Goal: Task Accomplishment & Management: Complete application form

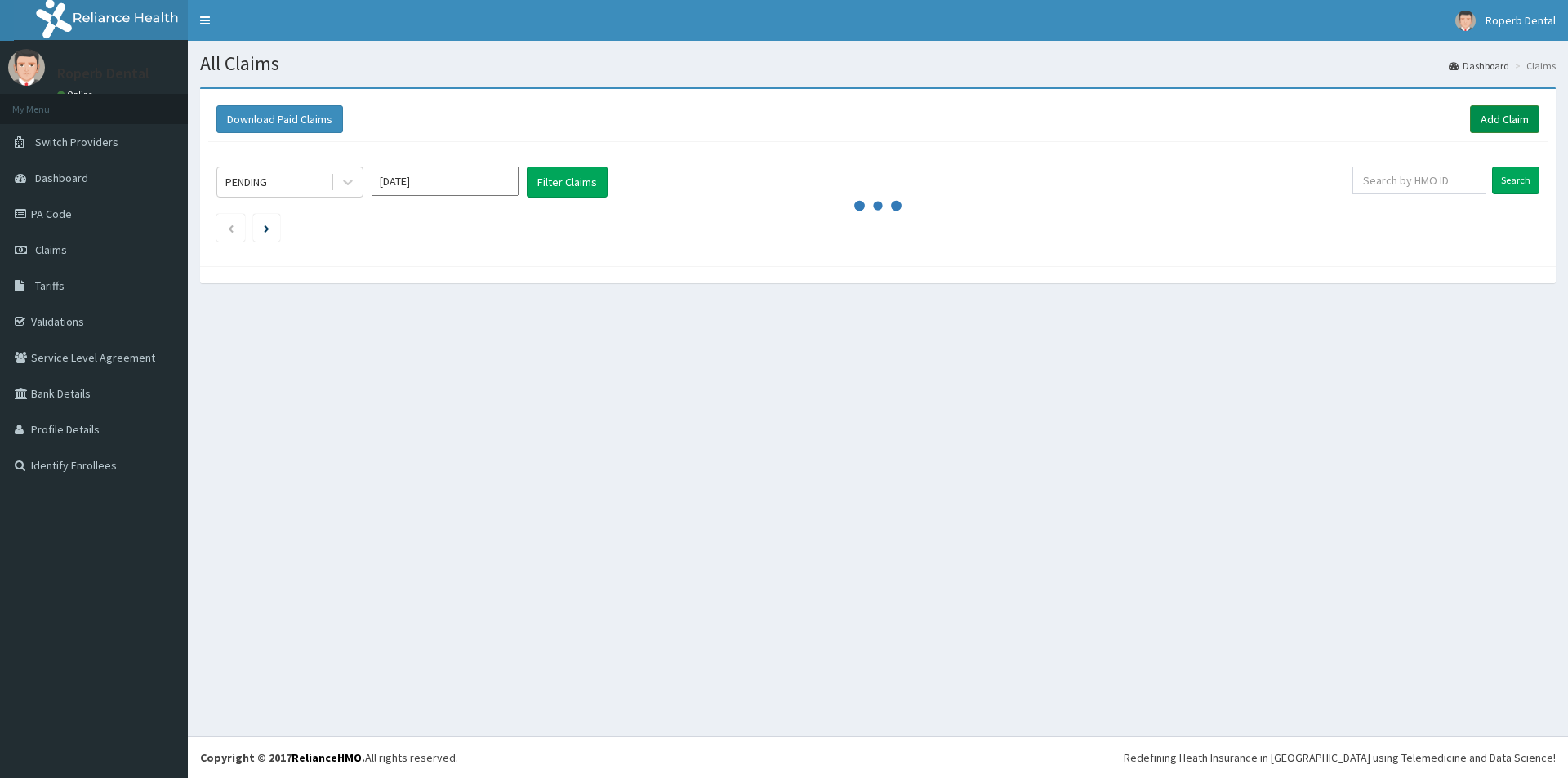
click at [1498, 116] on link "Add Claim" at bounding box center [1504, 119] width 69 height 27
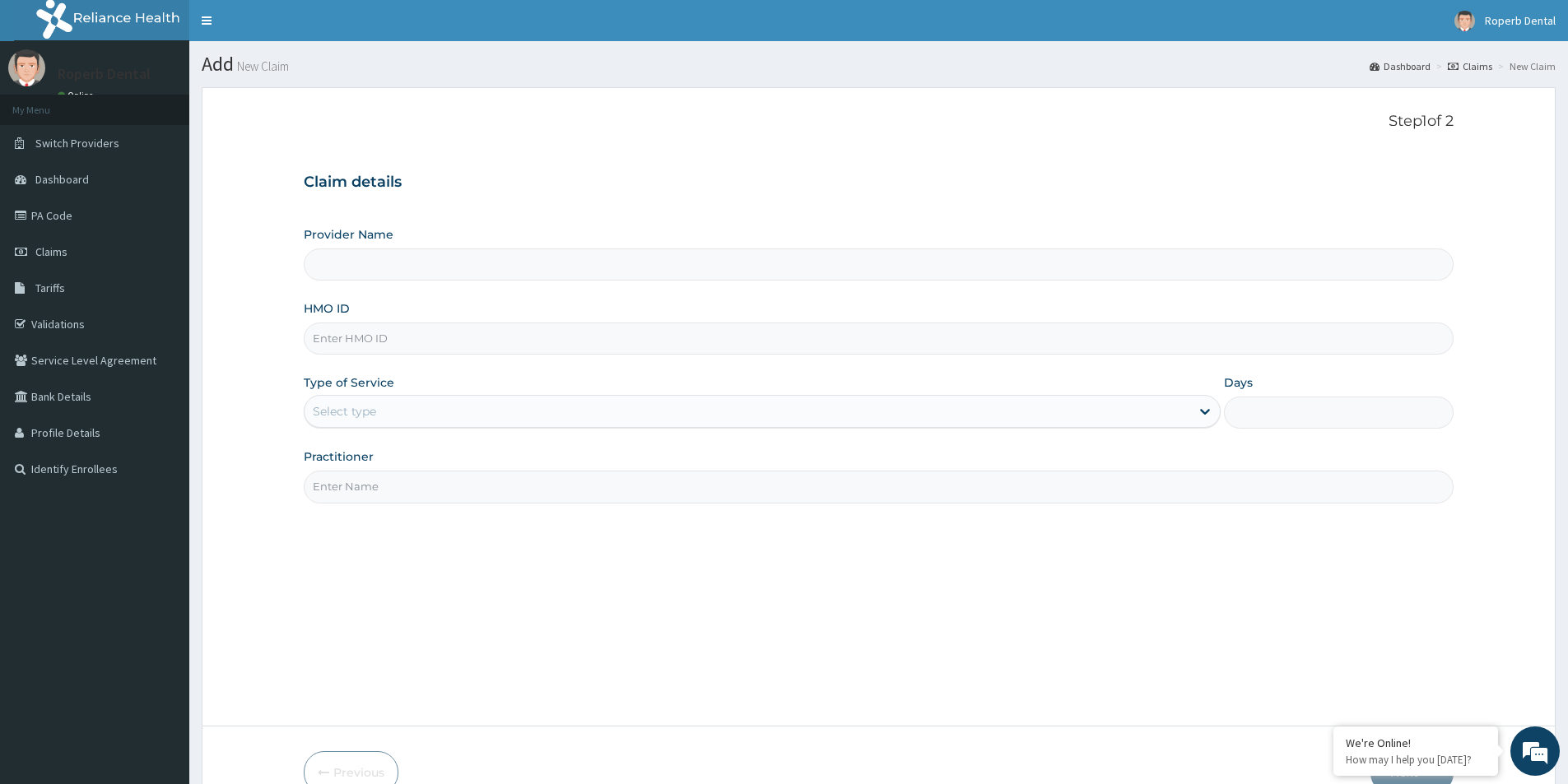
type input "Roperb Dental Clinic - Lekki"
click at [429, 339] on input "HMO ID" at bounding box center [878, 338] width 1150 height 32
type input "pmh/10382/b"
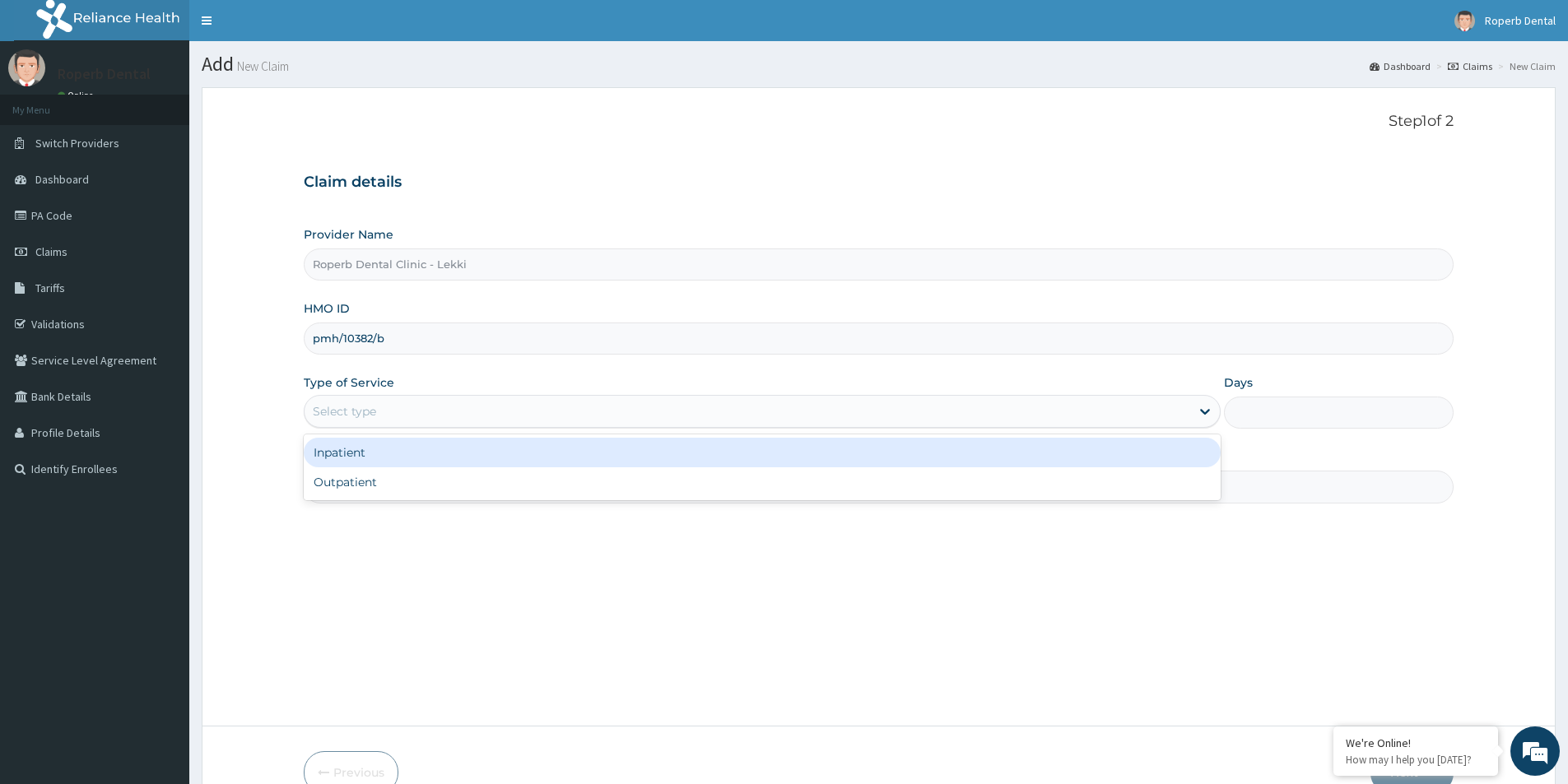
click at [453, 420] on div "Select type" at bounding box center [747, 410] width 886 height 26
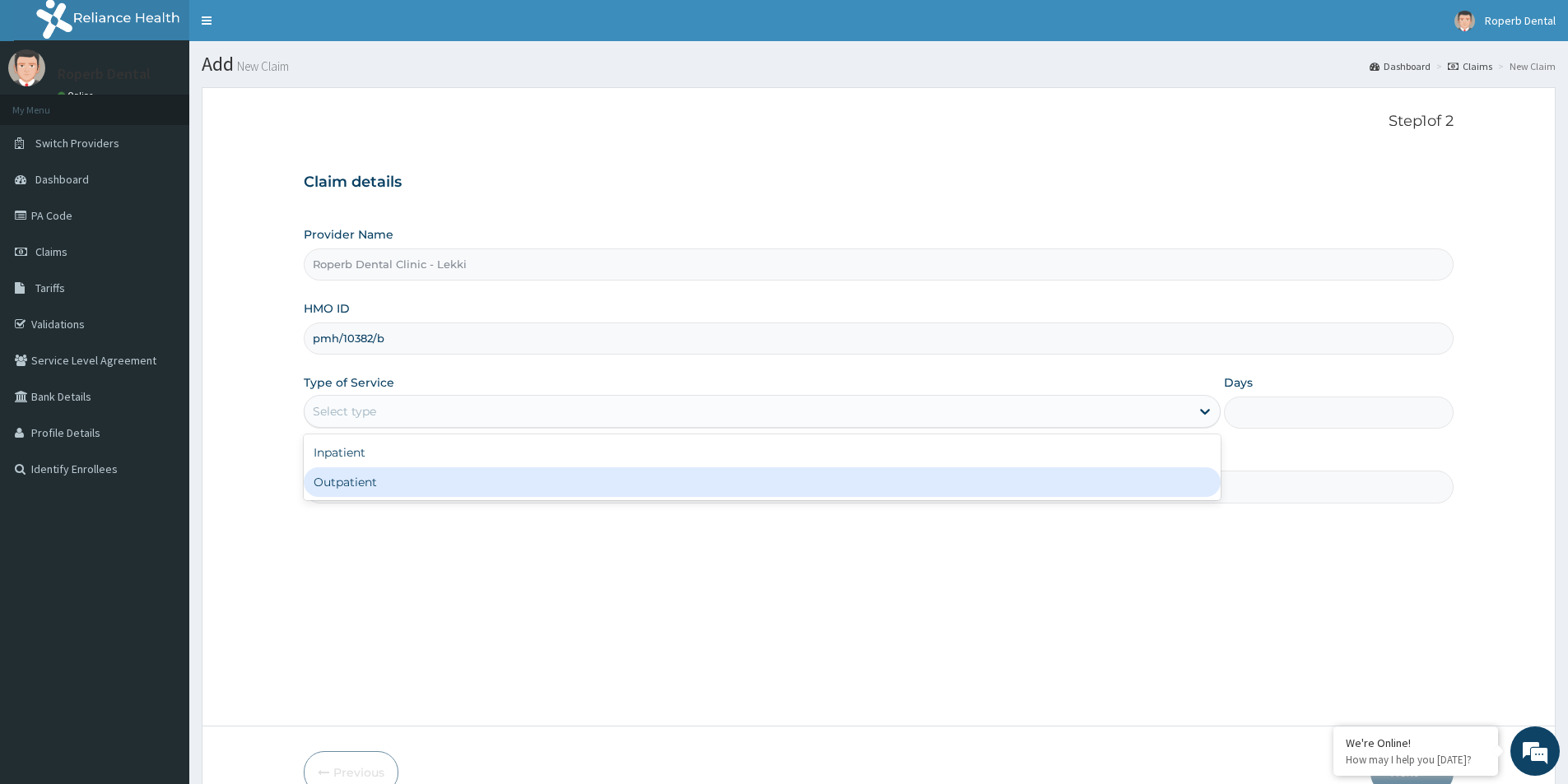
click at [436, 484] on div "Outpatient" at bounding box center [762, 482] width 917 height 29
type input "1"
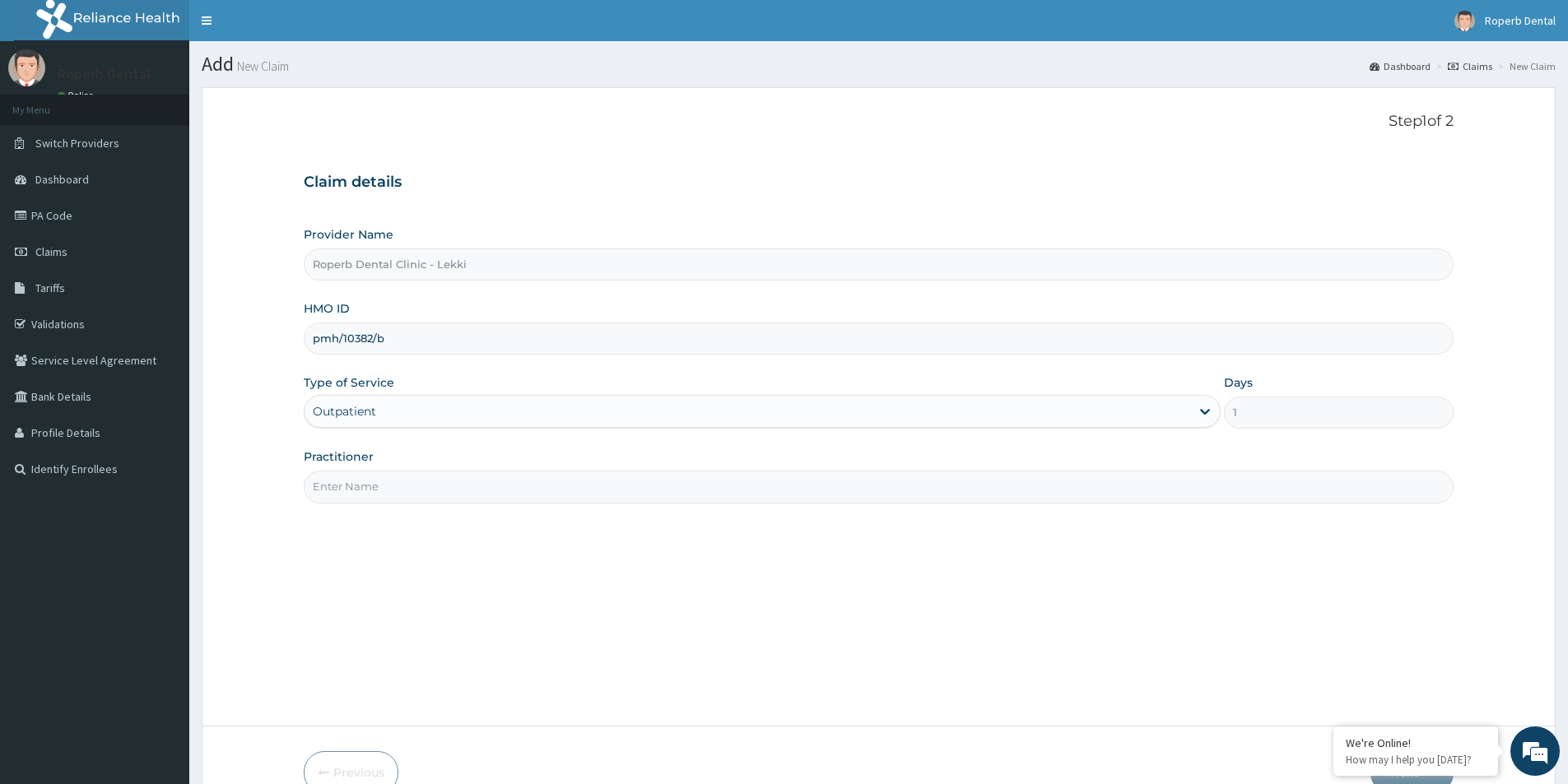
click at [466, 487] on input "Practitioner" at bounding box center [878, 487] width 1150 height 32
type input "d"
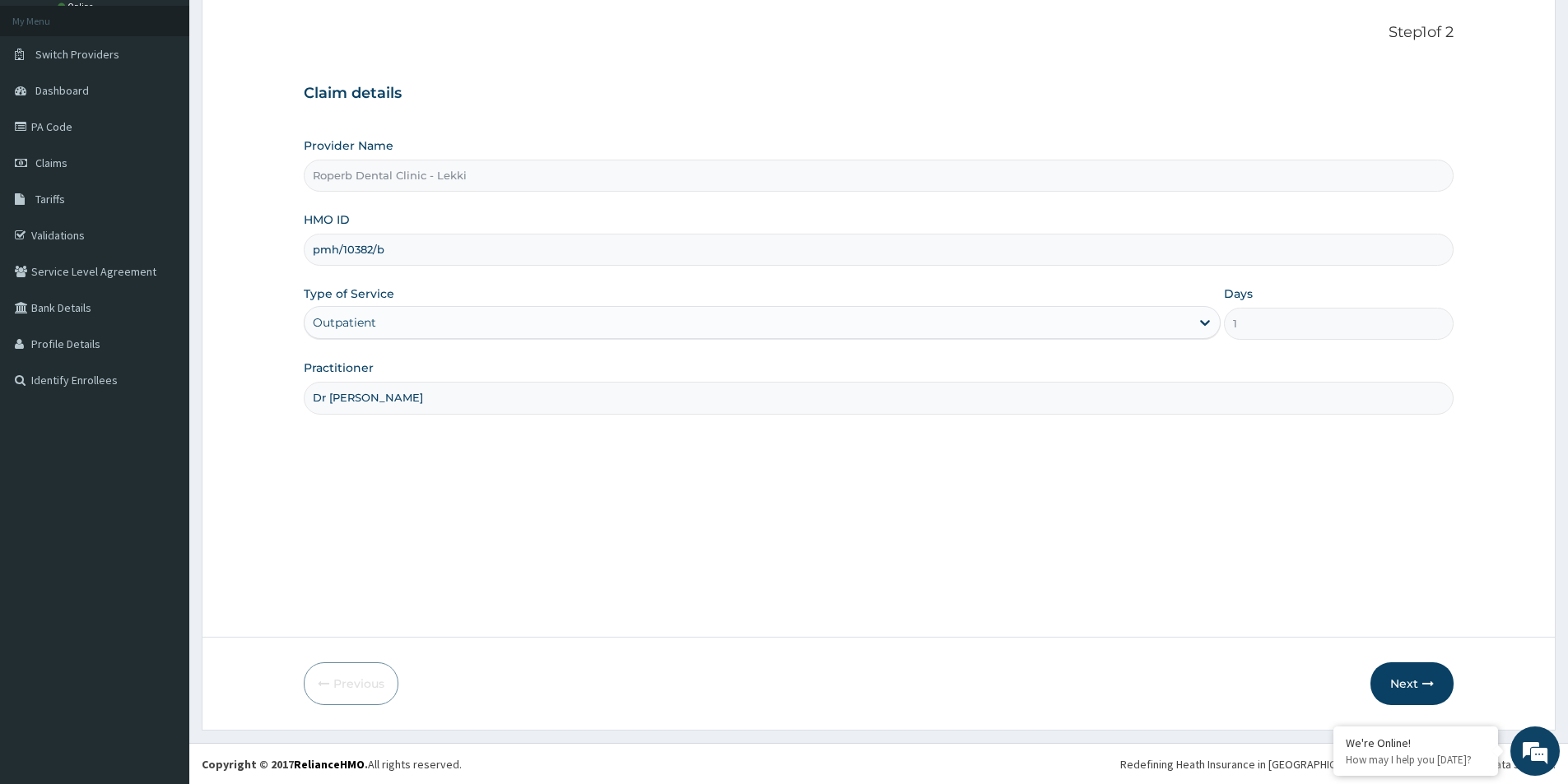
scroll to position [90, 0]
type input "Dr Aisha"
click at [1414, 682] on button "Next" at bounding box center [1411, 683] width 83 height 43
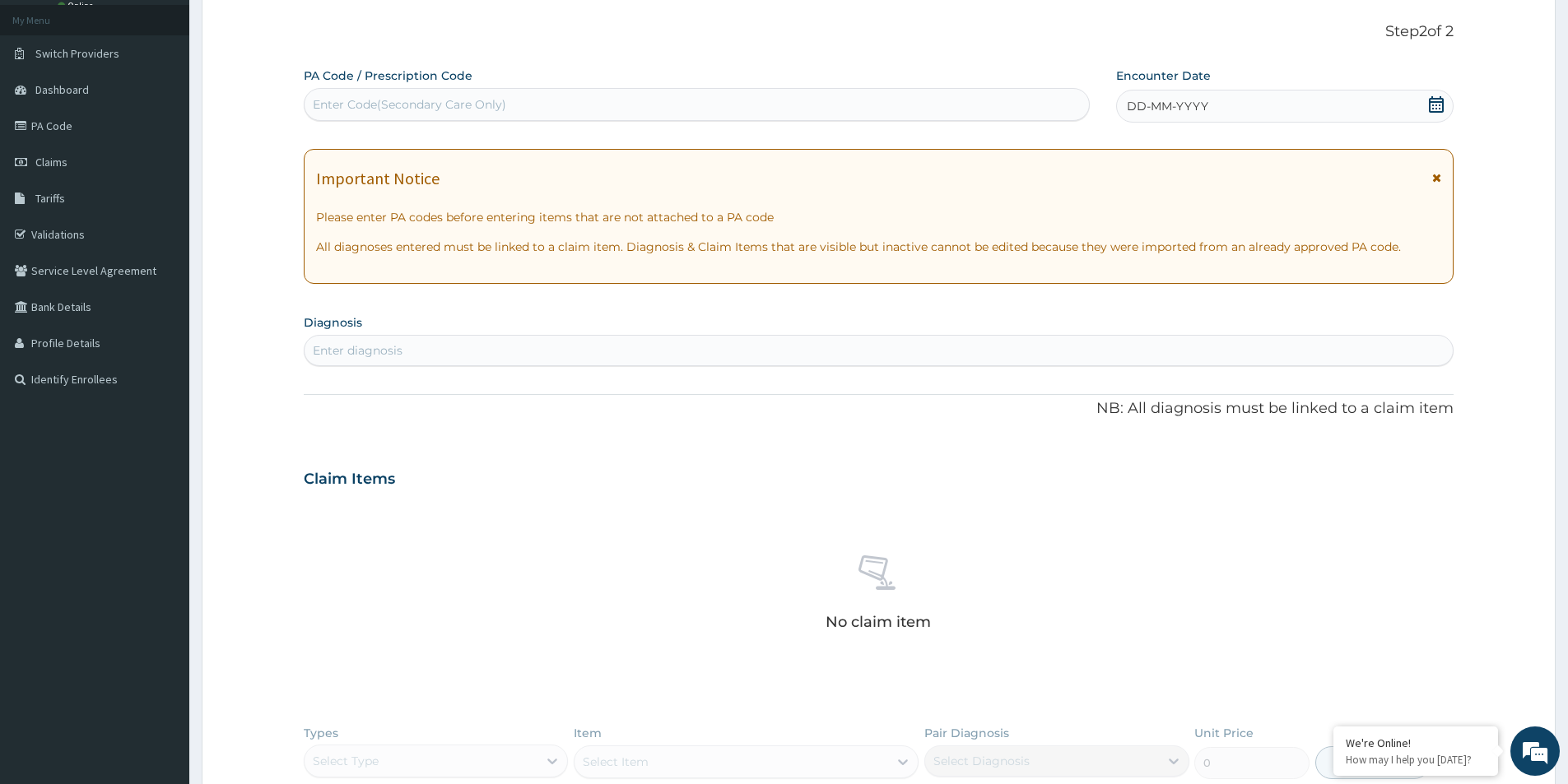
click at [781, 106] on div "Enter Code(Secondary Care Only)" at bounding box center [696, 104] width 784 height 26
paste input "PA/BBE547"
type input "PA/BBE547"
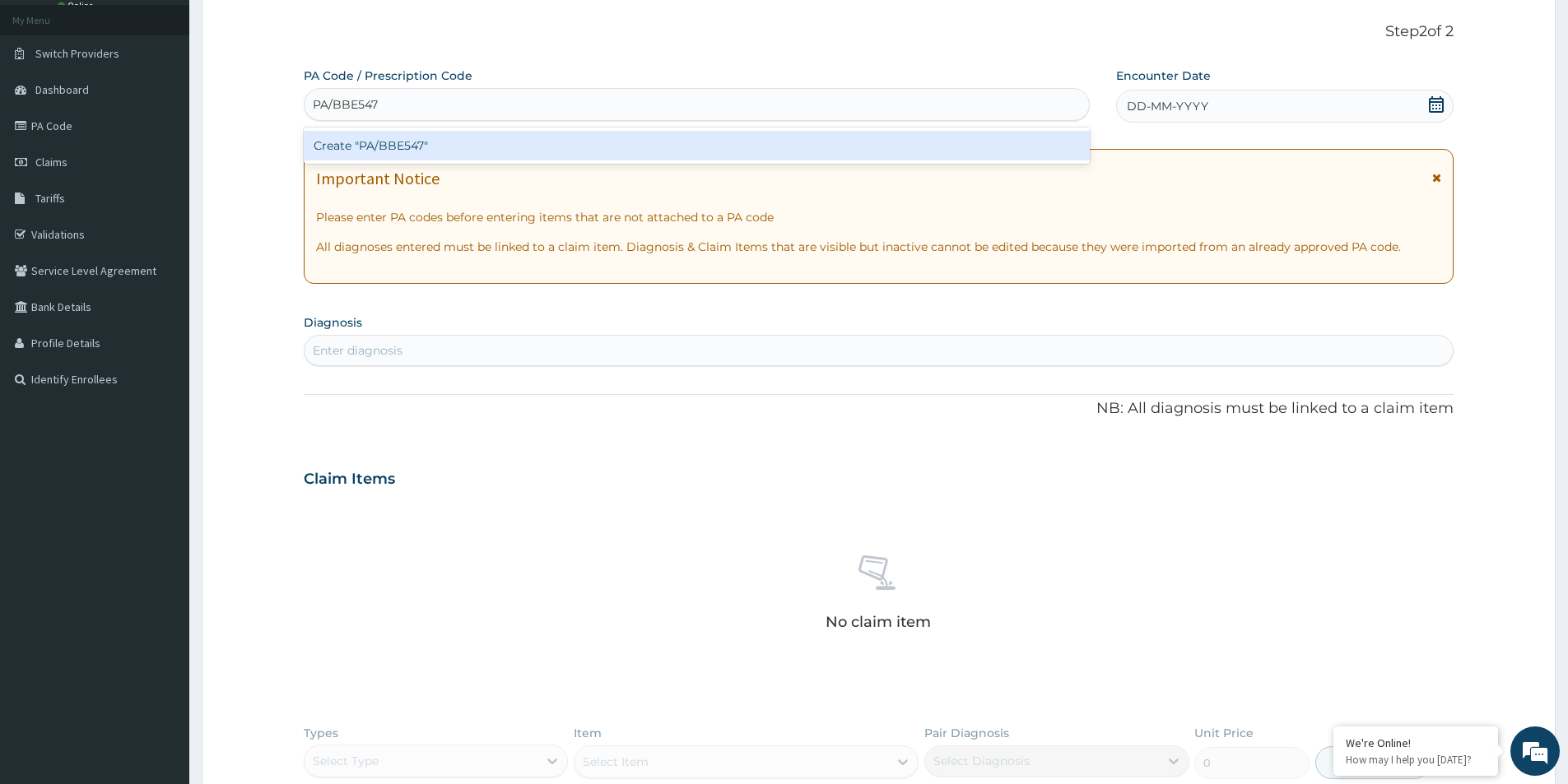
click at [386, 145] on div "Create "PA/BBE547"" at bounding box center [696, 145] width 786 height 29
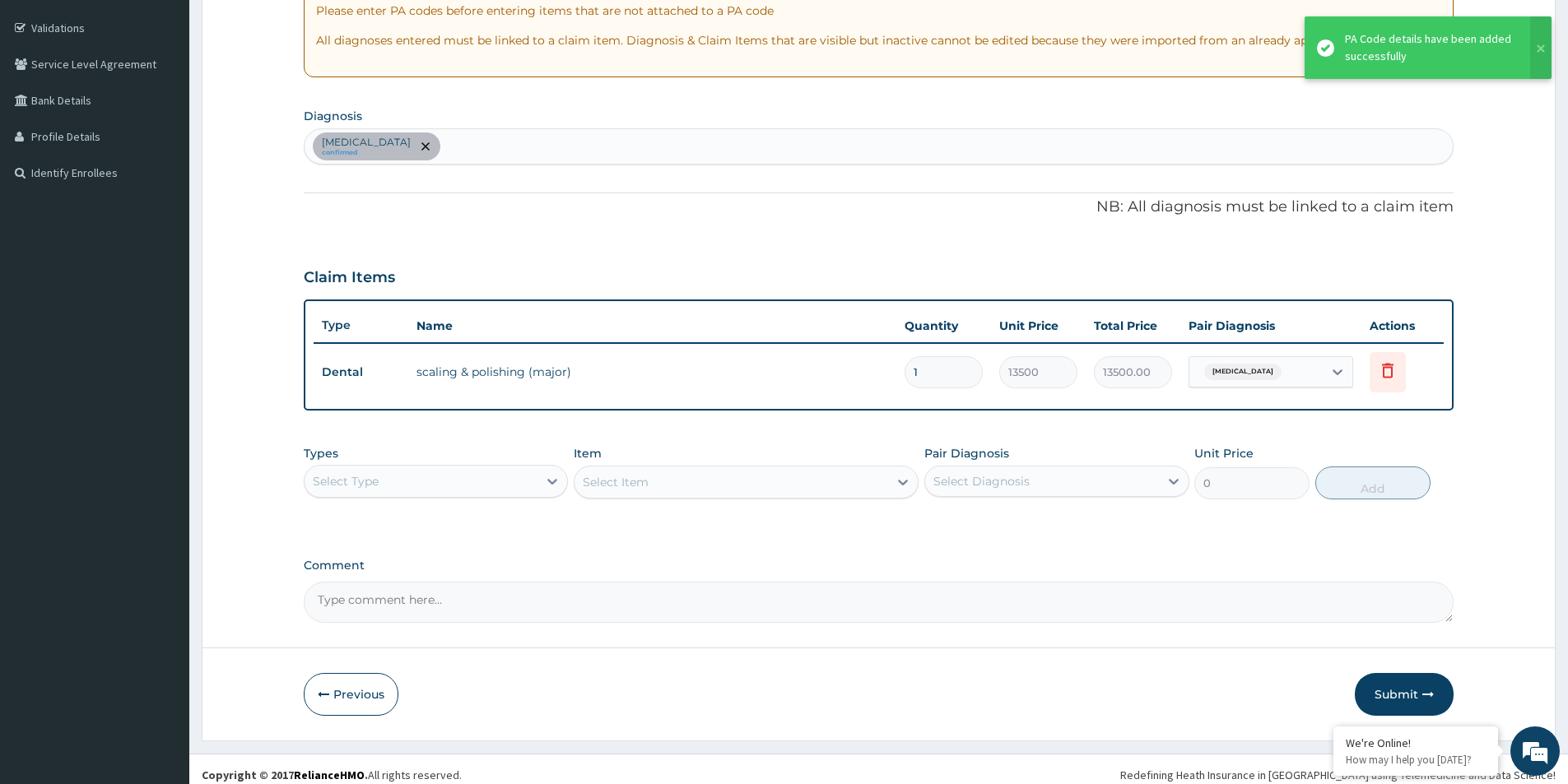
scroll to position [307, 0]
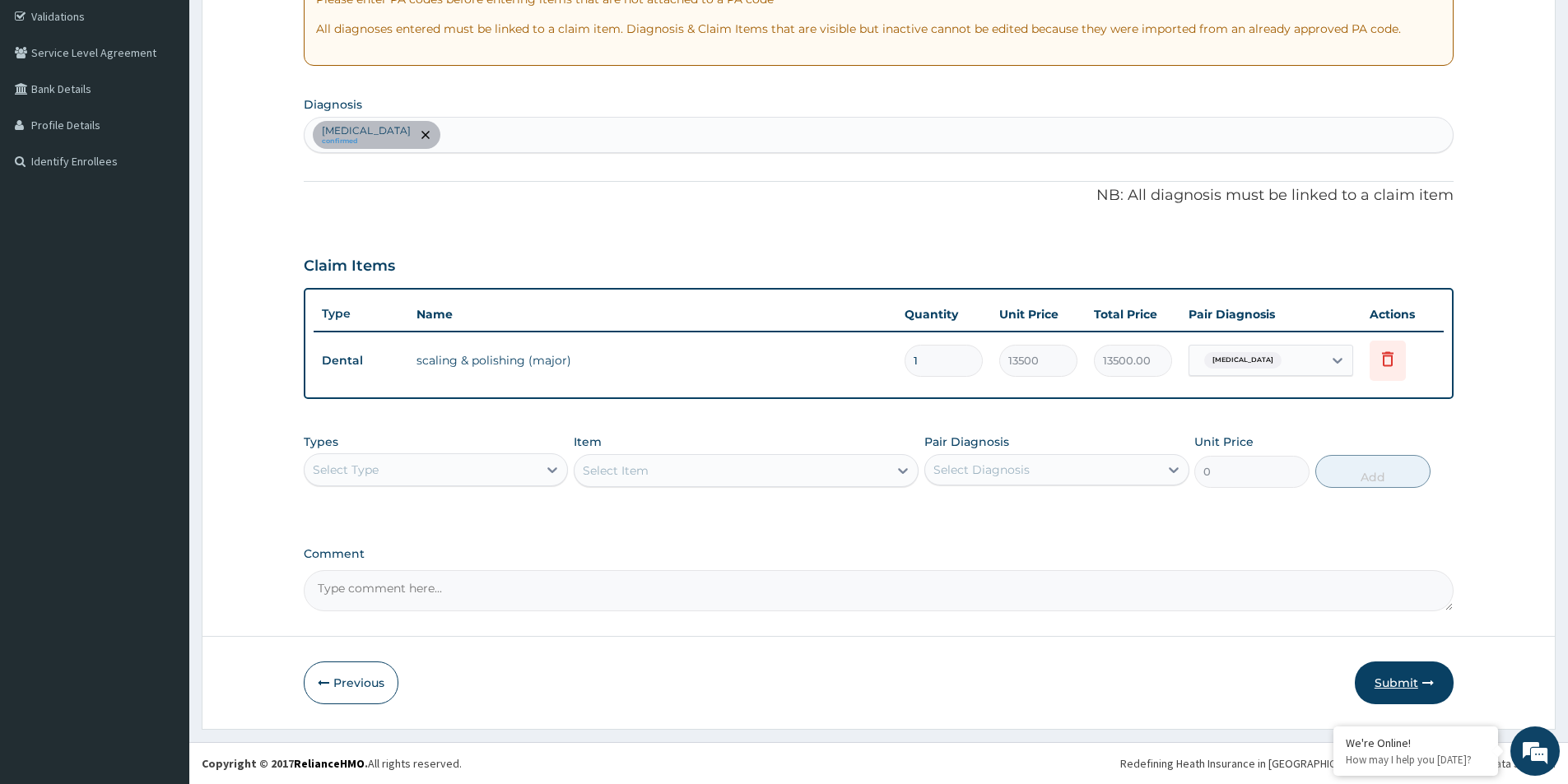
click at [1397, 676] on button "Submit" at bounding box center [1405, 683] width 99 height 43
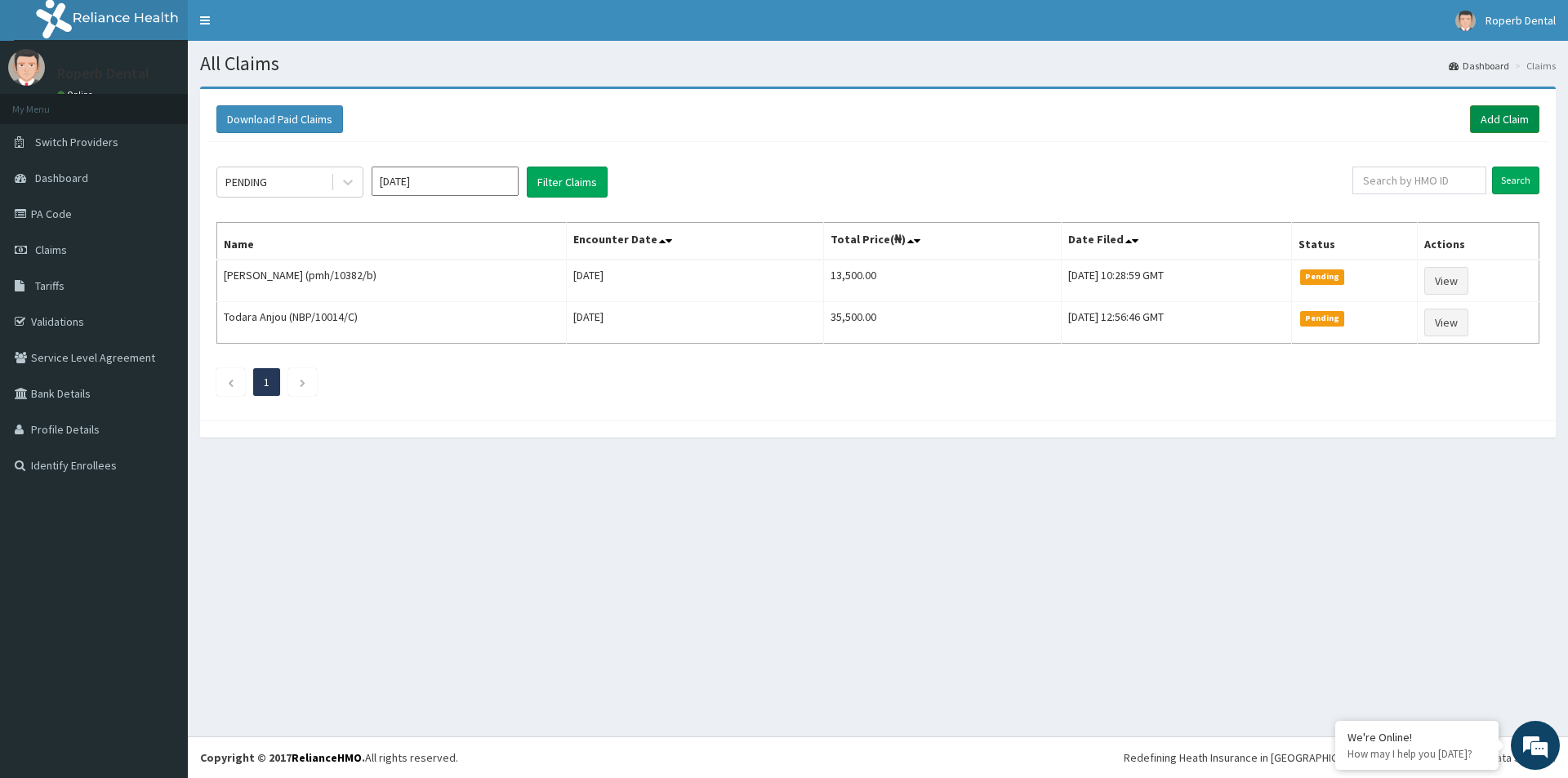
click at [1491, 116] on link "Add Claim" at bounding box center [1504, 119] width 69 height 27
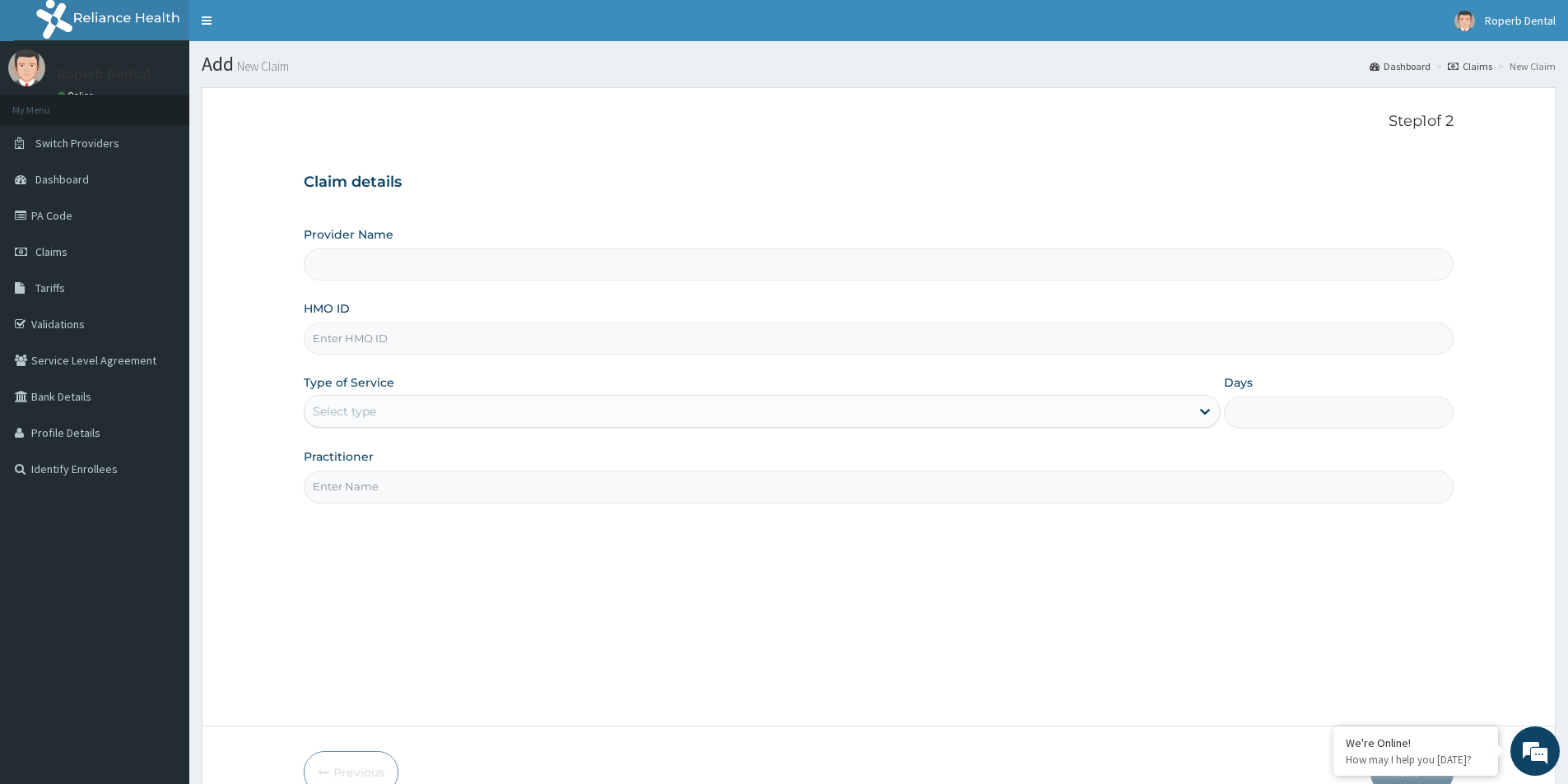
type input "Roperb Dental Clinic - Lekki"
click at [410, 330] on input "HMO ID" at bounding box center [878, 338] width 1150 height 32
type input "pmh/10382/a"
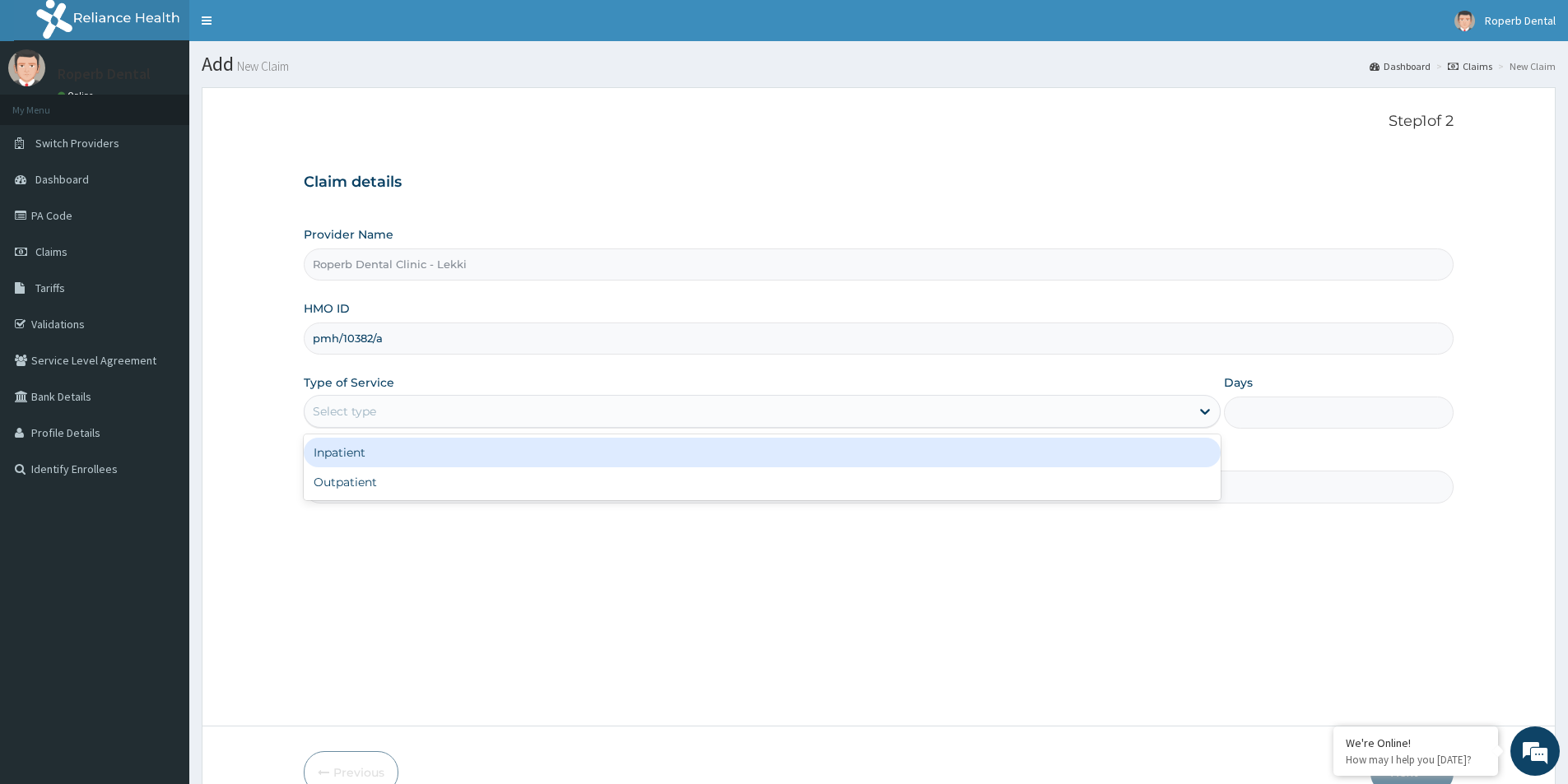
click at [499, 405] on div "Select type" at bounding box center [747, 410] width 886 height 26
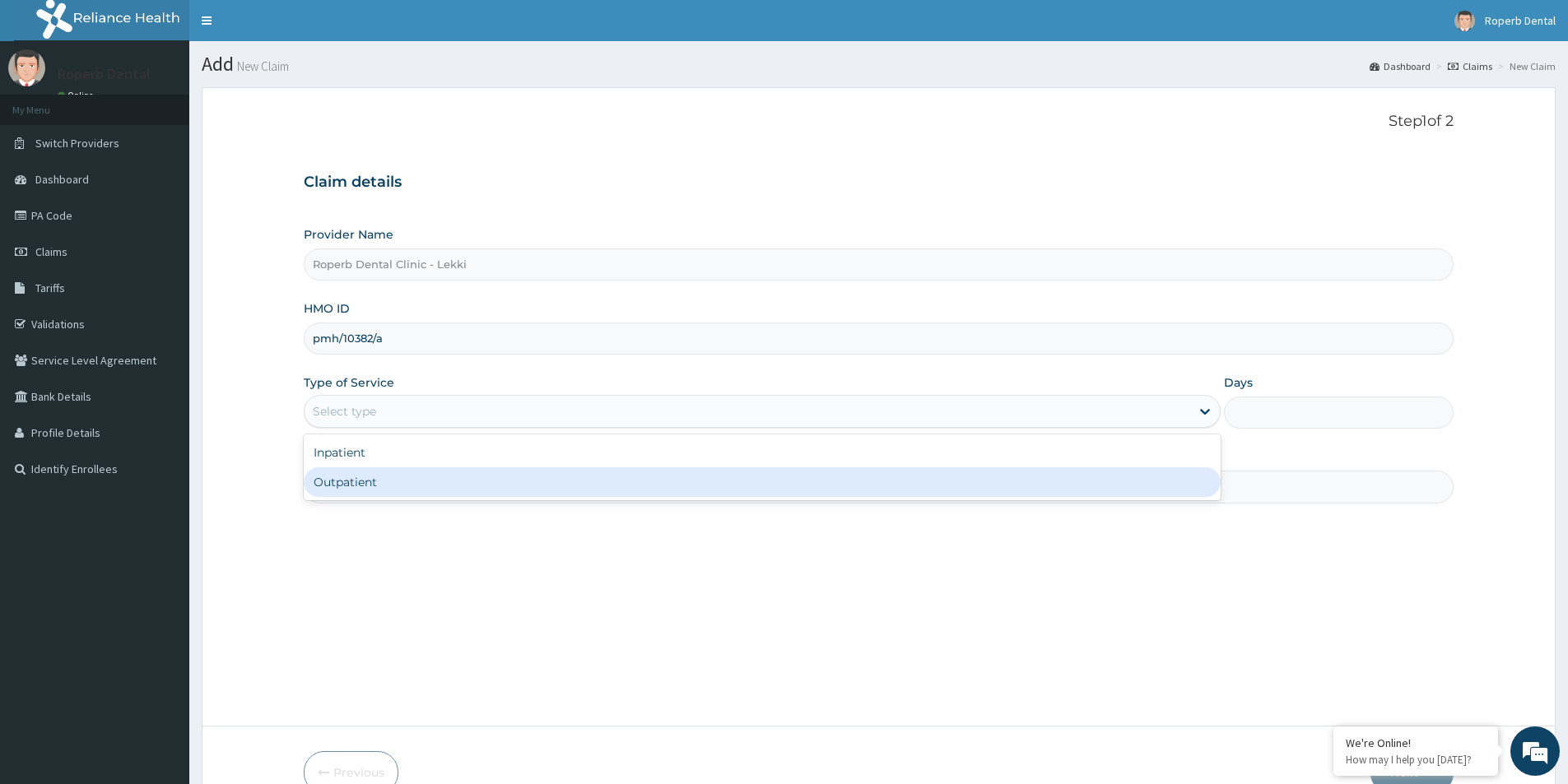
click at [498, 478] on div "Outpatient" at bounding box center [762, 482] width 917 height 29
type input "1"
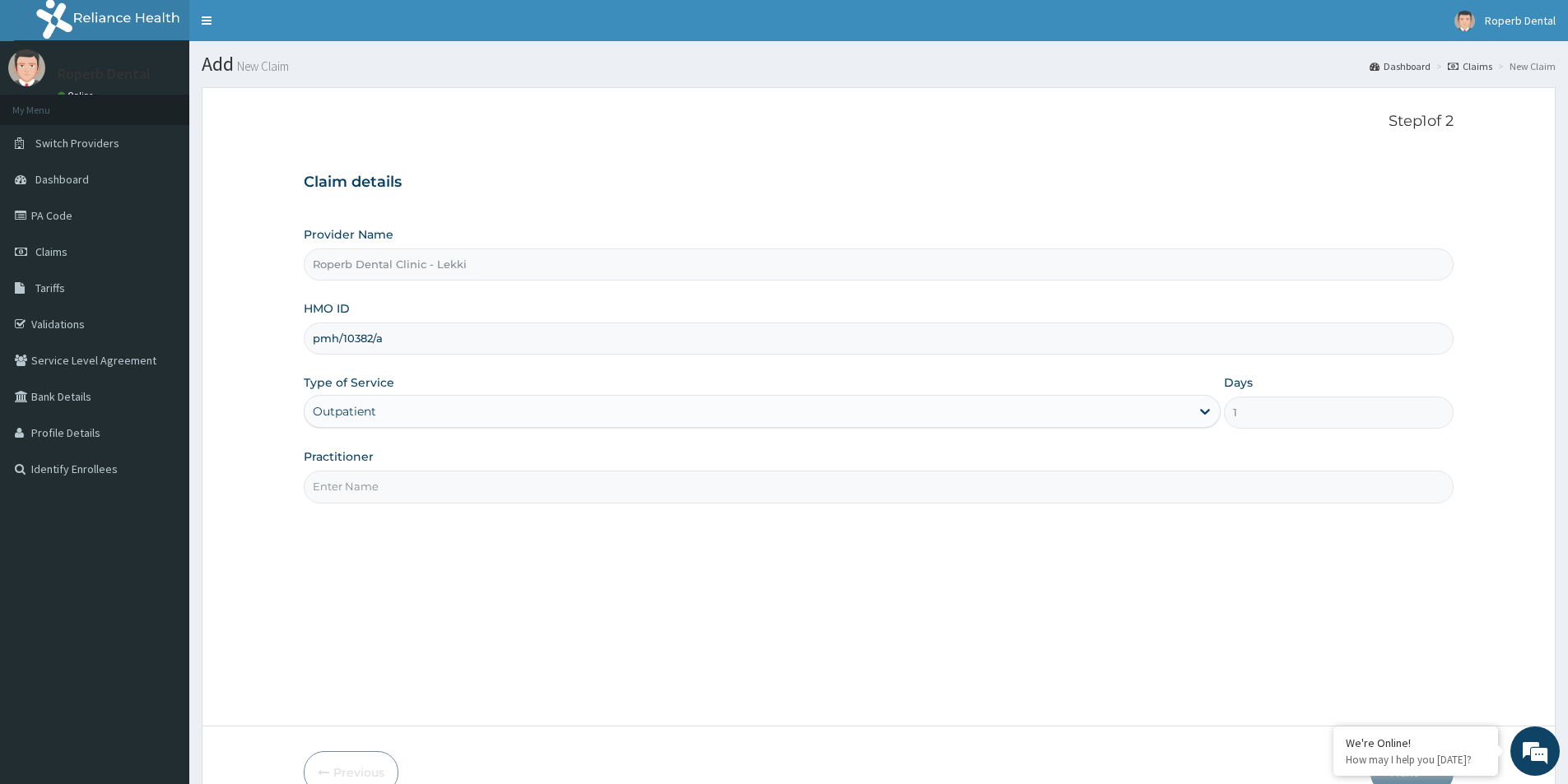
click at [496, 482] on input "Practitioner" at bounding box center [878, 487] width 1150 height 32
type input "d"
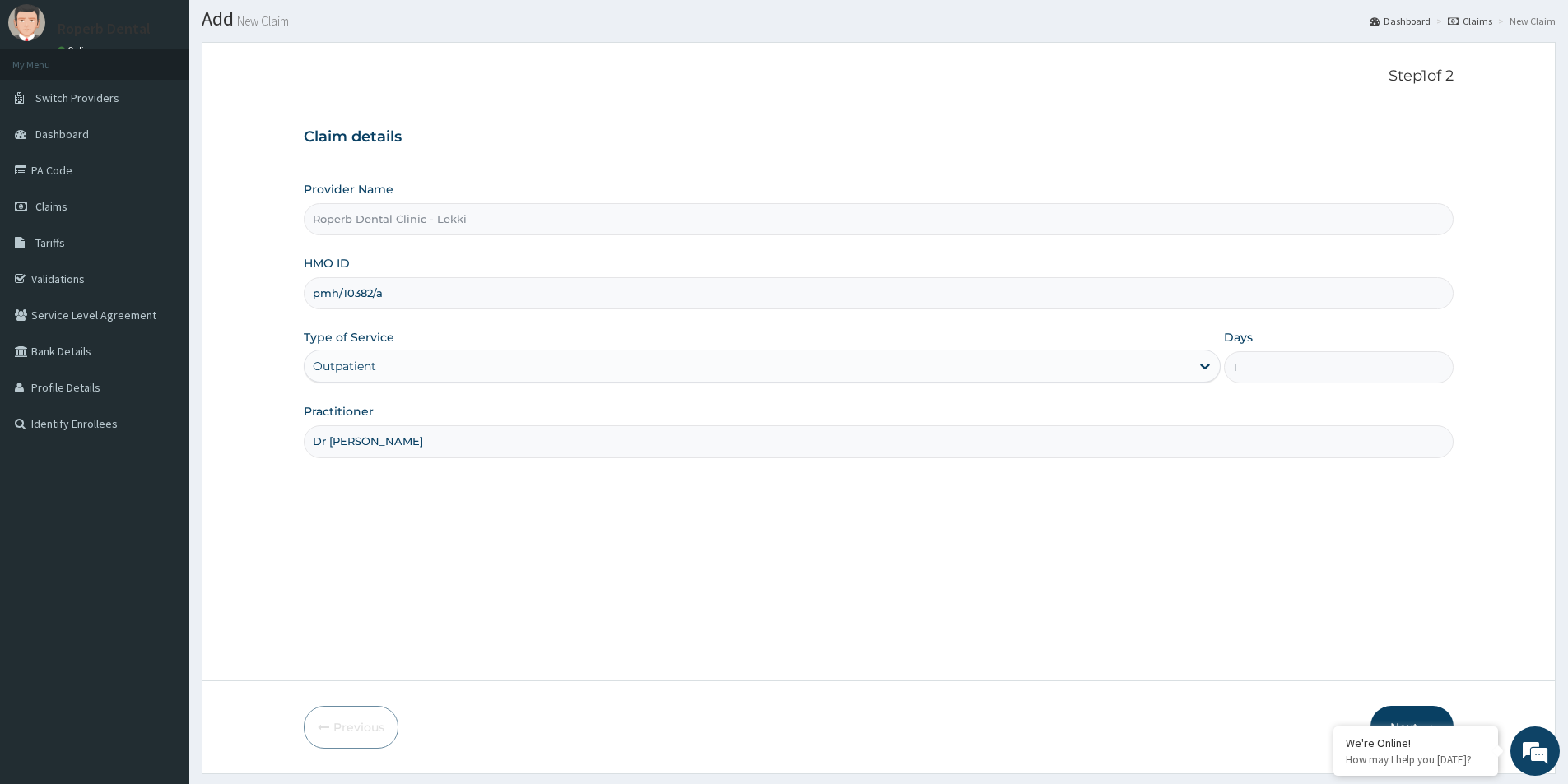
scroll to position [90, 0]
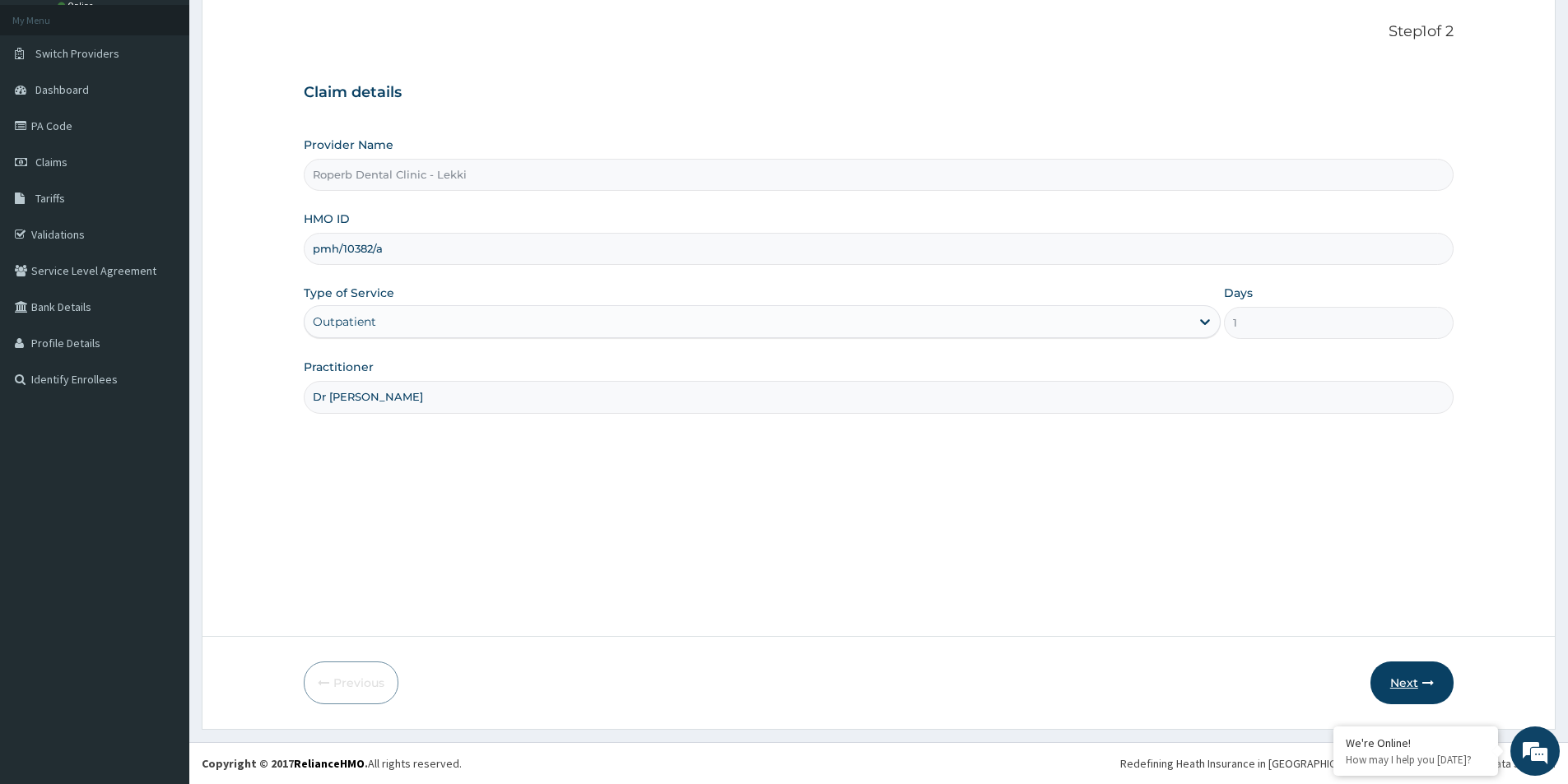
type input "Dr Aisha"
drag, startPoint x: 1404, startPoint y: 670, endPoint x: 1411, endPoint y: 687, distance: 18.4
click at [1411, 687] on button "Next" at bounding box center [1411, 683] width 83 height 43
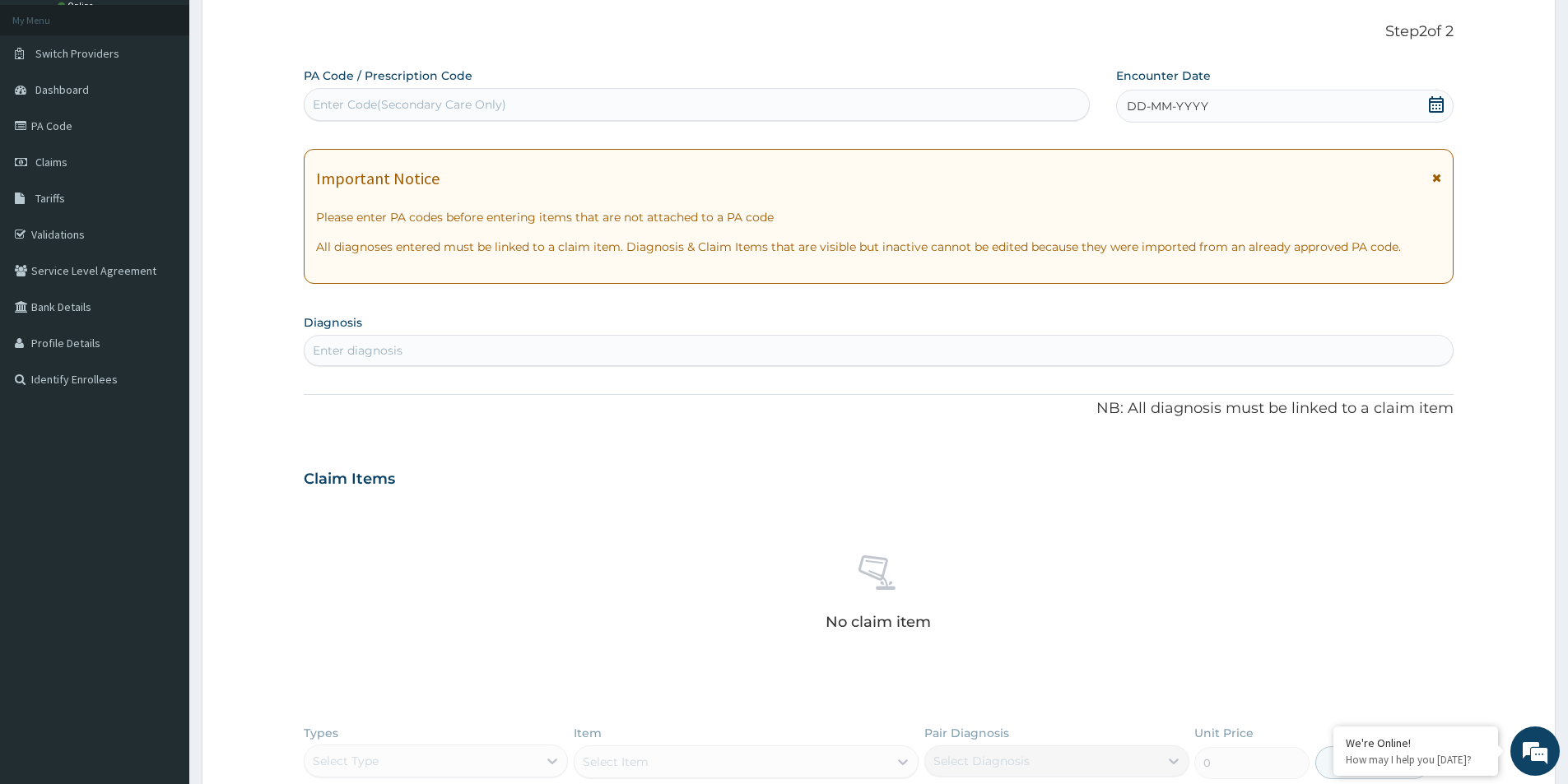
click at [453, 99] on div "Enter Code(Secondary Care Only)" at bounding box center [409, 105] width 194 height 17
paste input "PA/E7E118"
type input "PA/E7E118"
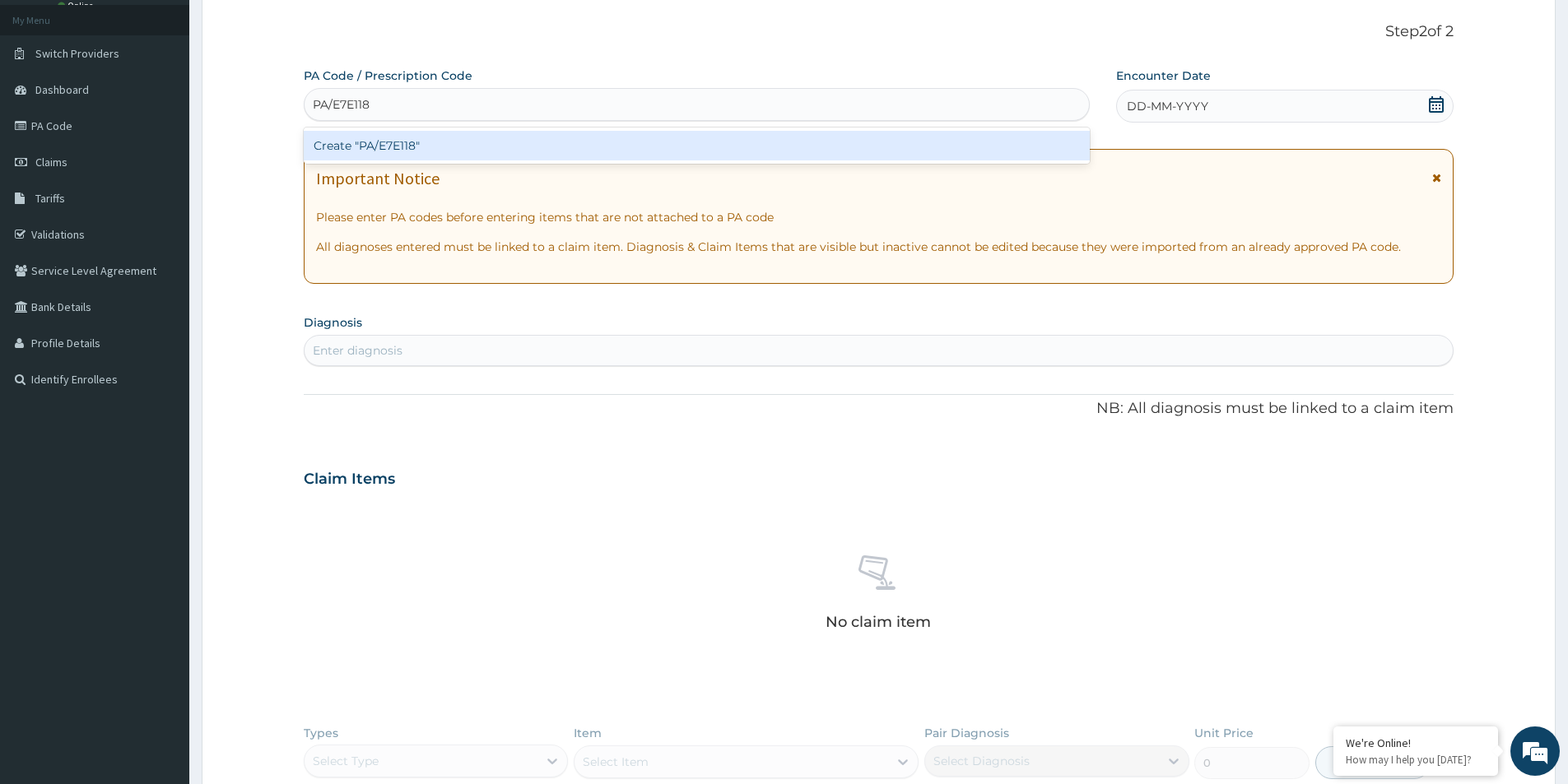
click at [457, 147] on div "Create "PA/E7E118"" at bounding box center [696, 145] width 786 height 29
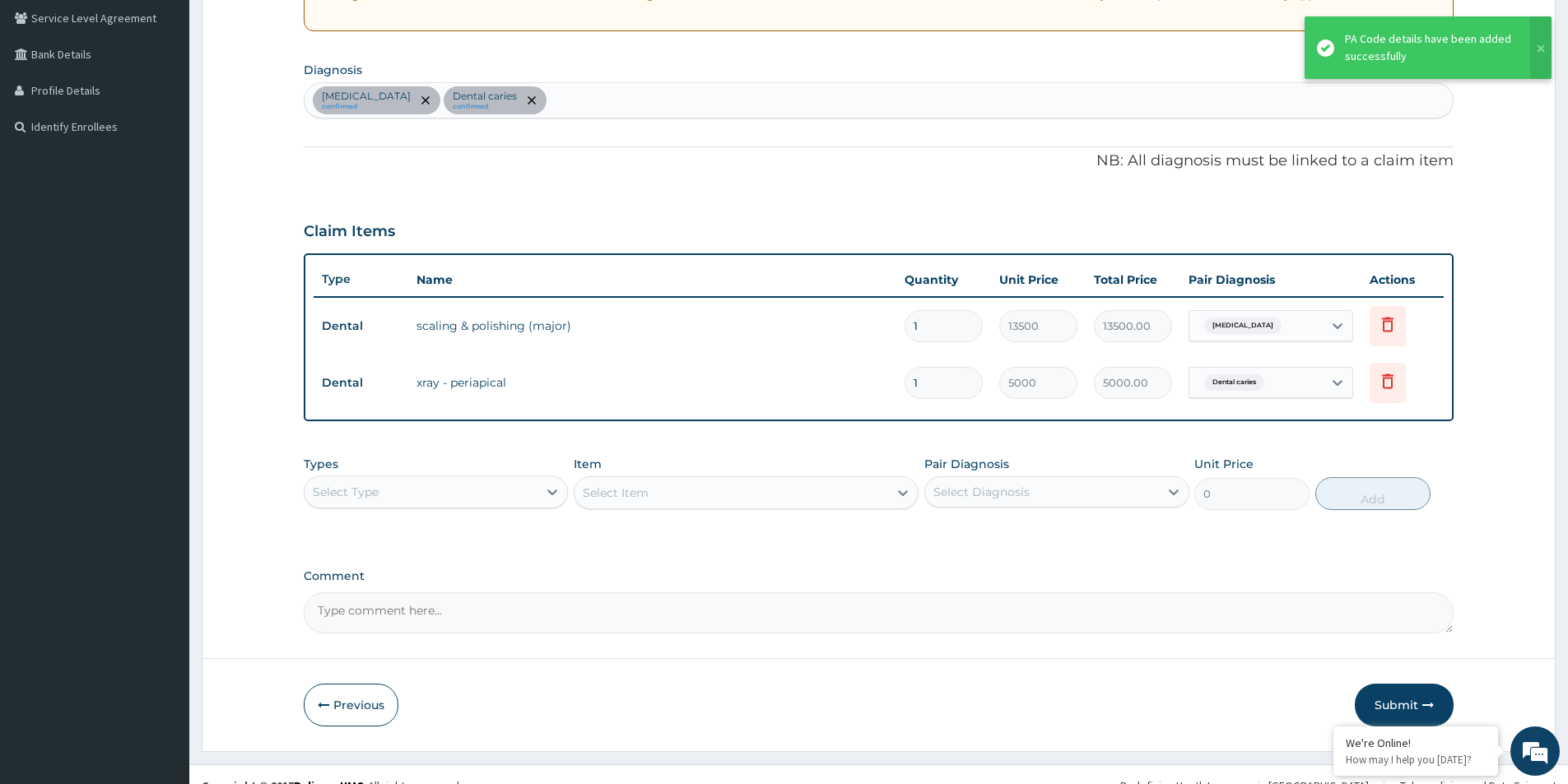
scroll to position [364, 0]
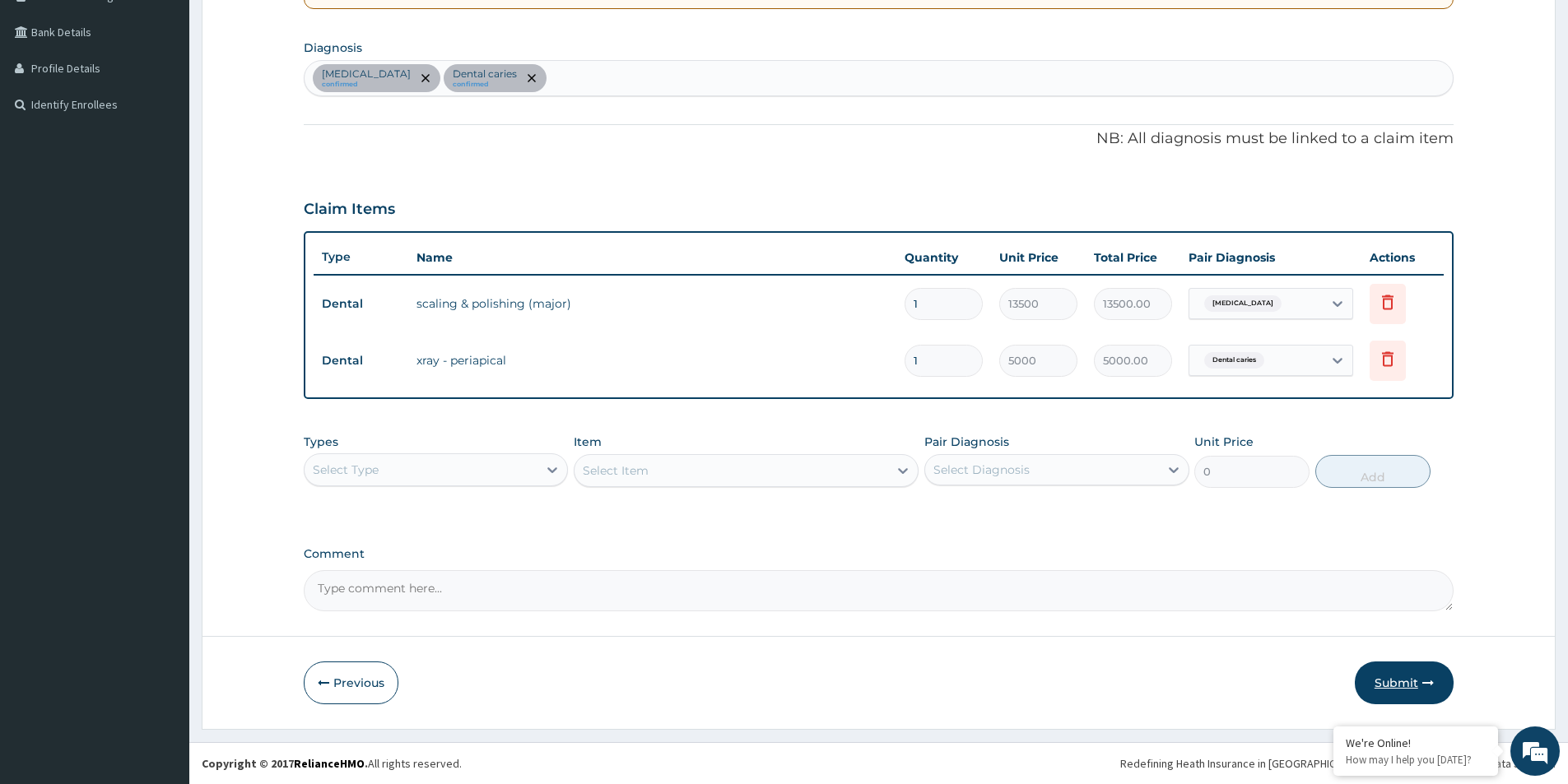
click at [1425, 683] on icon "button" at bounding box center [1428, 683] width 12 height 12
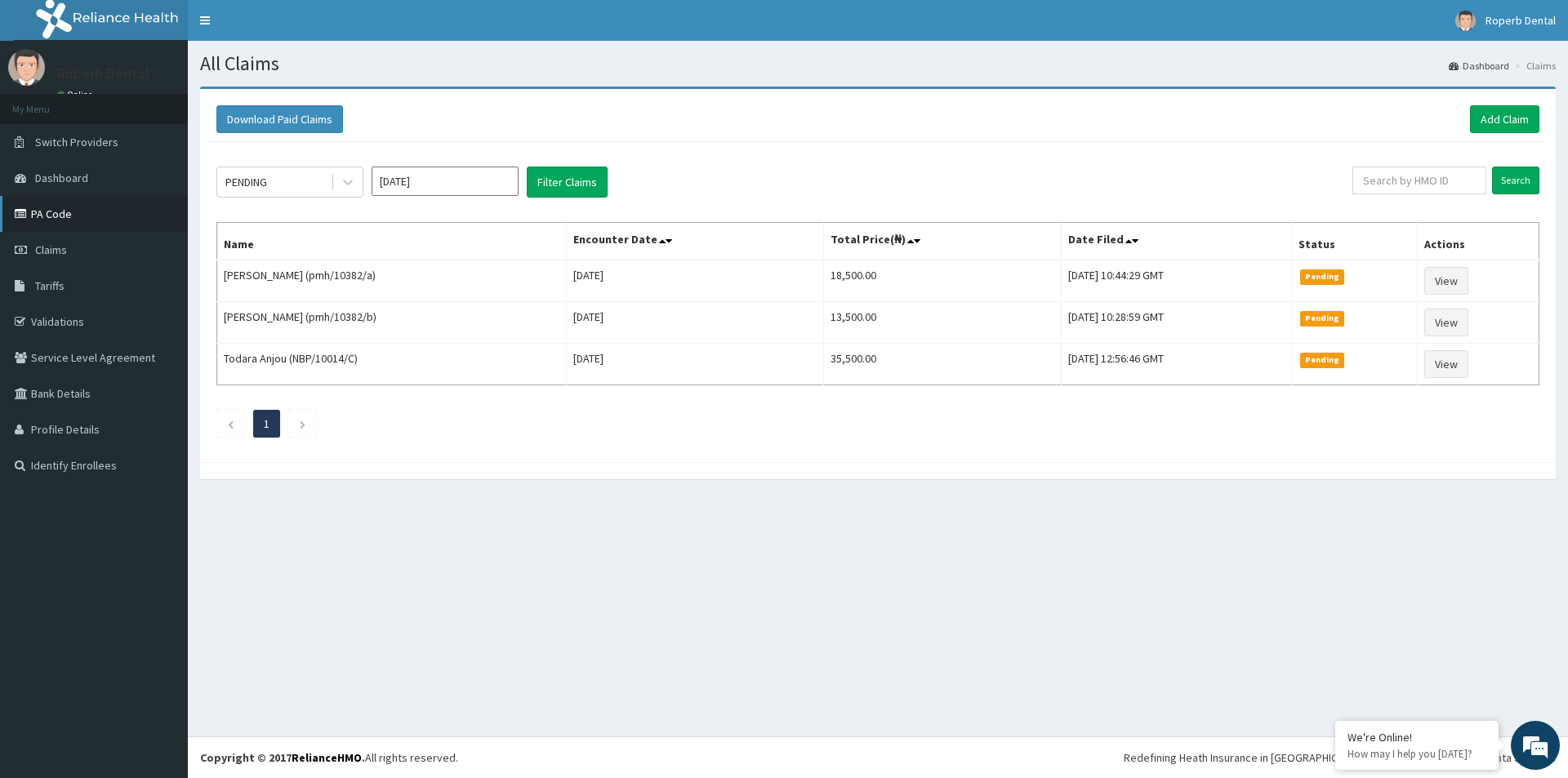
click at [58, 208] on link "PA Code" at bounding box center [94, 214] width 188 height 36
click at [1491, 120] on link "Add Claim" at bounding box center [1504, 119] width 69 height 27
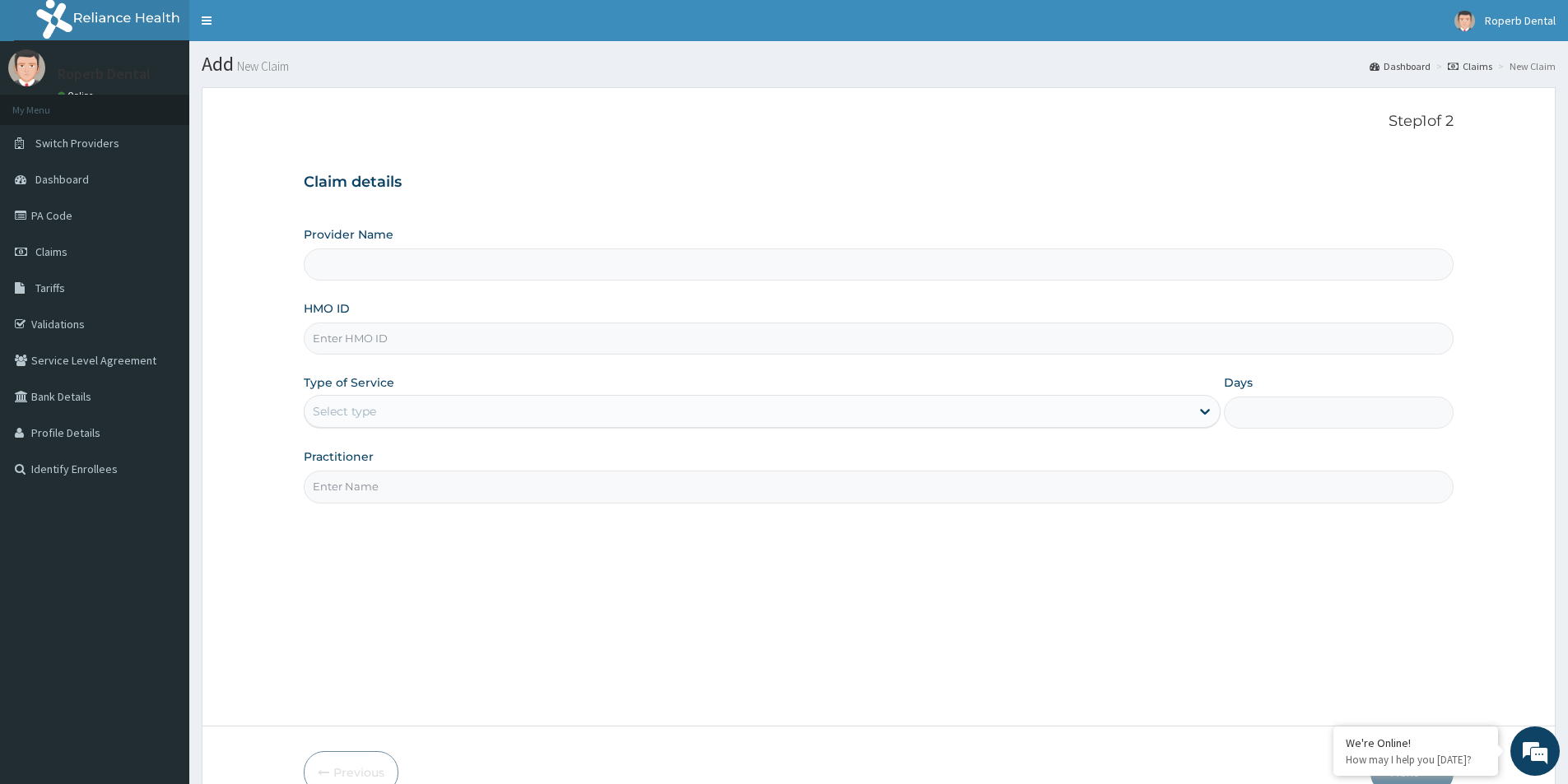
type input "Roperb Dental Clinic - Lekki"
click at [388, 337] on input "HMO ID" at bounding box center [878, 338] width 1150 height 32
type input "pmh/10382/a"
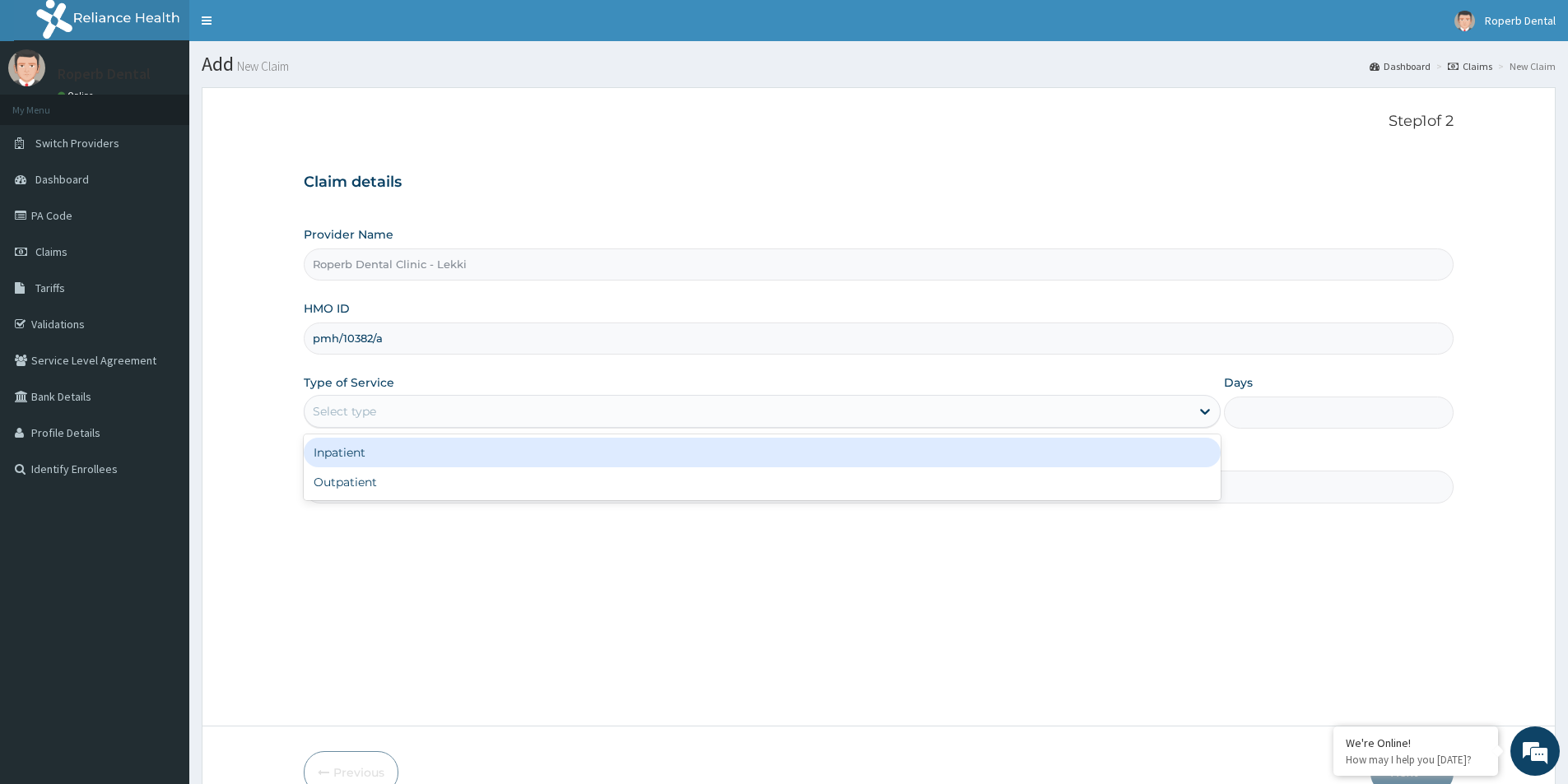
click at [438, 400] on div "Select type" at bounding box center [747, 410] width 886 height 26
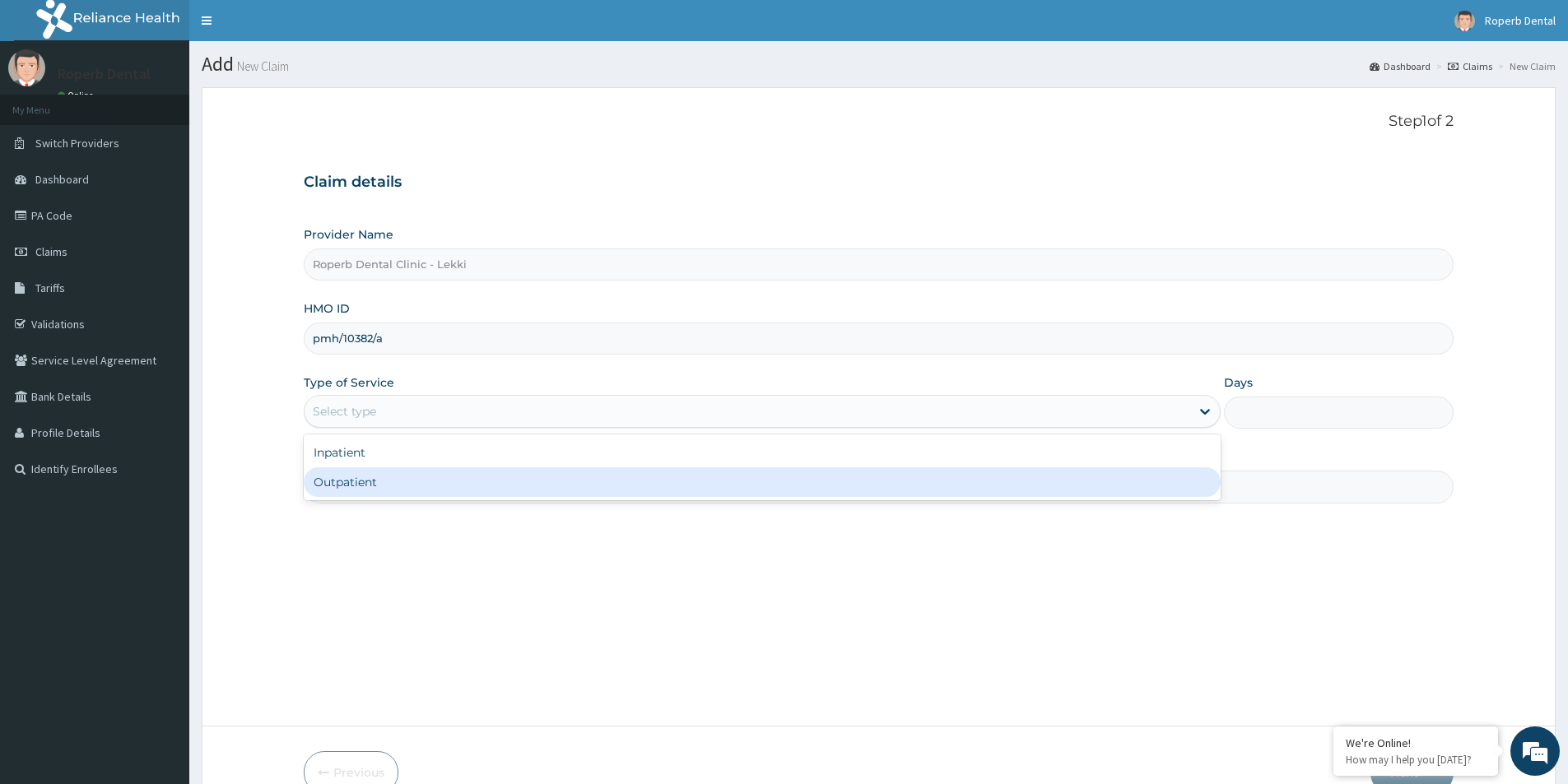
click at [419, 481] on div "Outpatient" at bounding box center [762, 482] width 917 height 29
type input "1"
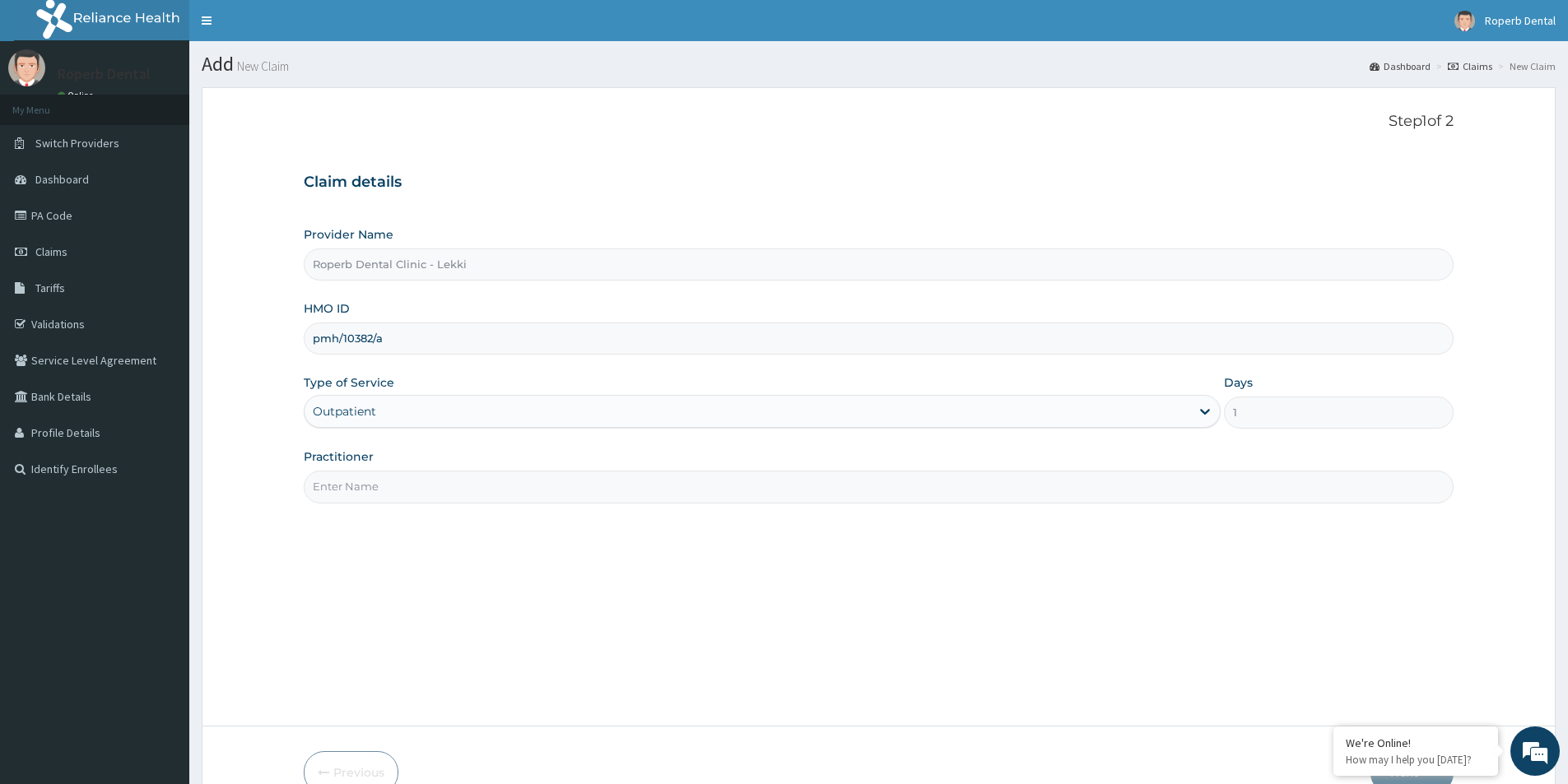
click at [419, 481] on input "Practitioner" at bounding box center [878, 487] width 1150 height 32
type input "d"
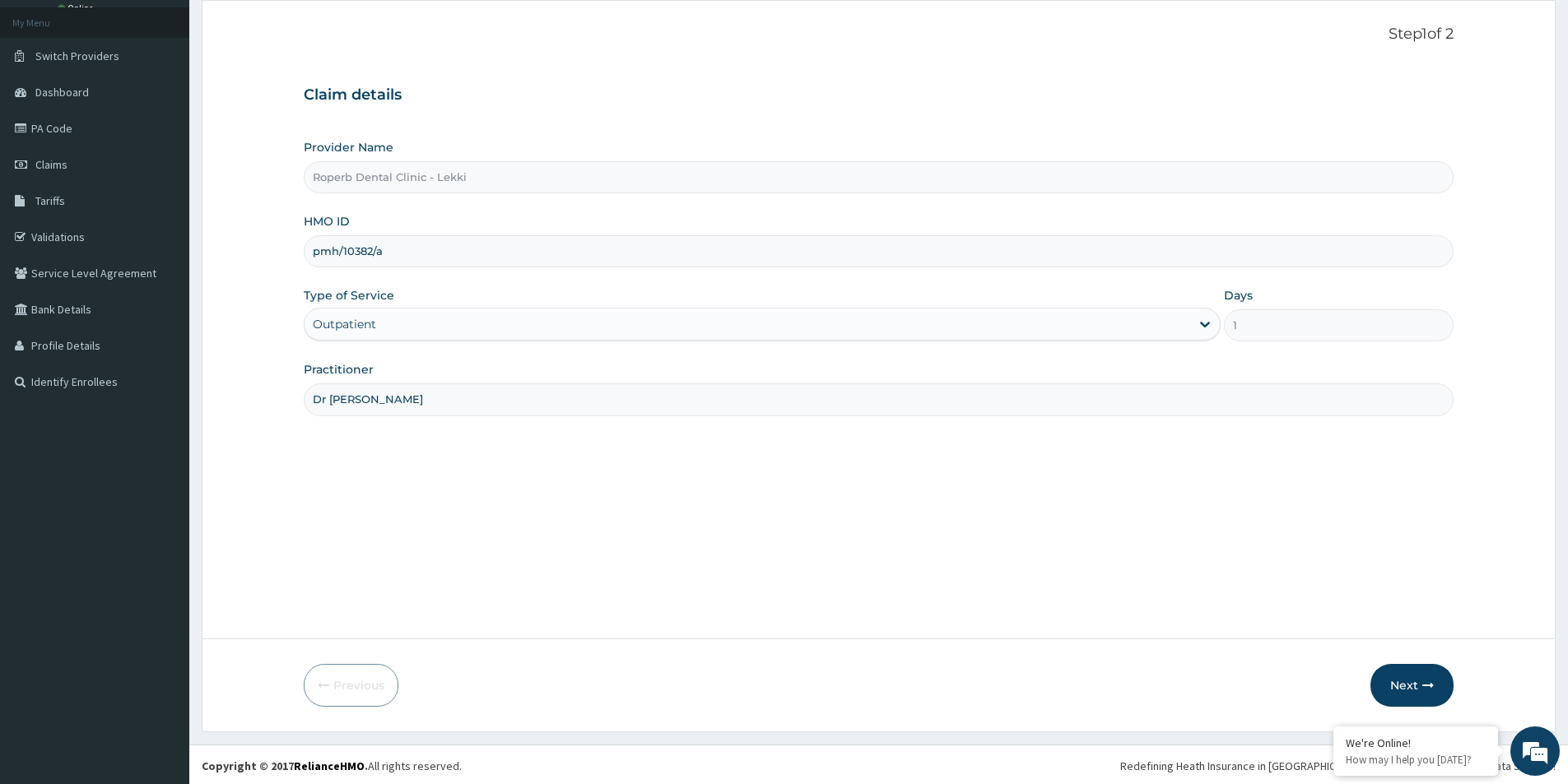
scroll to position [90, 0]
type input "Dr Aisha"
click at [1415, 688] on button "Next" at bounding box center [1411, 683] width 83 height 43
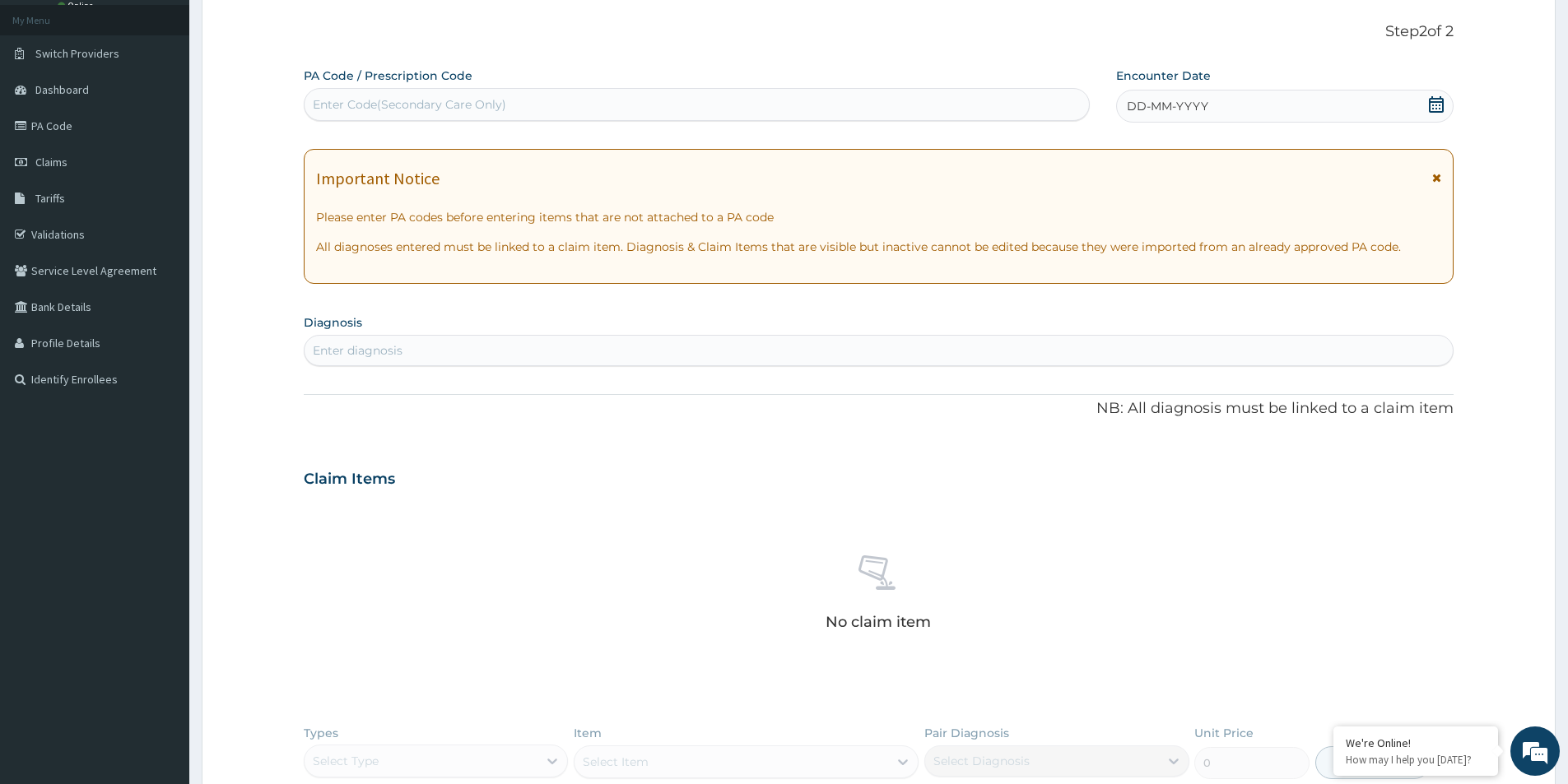
click at [438, 100] on div "Enter Code(Secondary Care Only)" at bounding box center [409, 105] width 194 height 17
paste input "PA/4EEC03"
type input "PA/4EEC03"
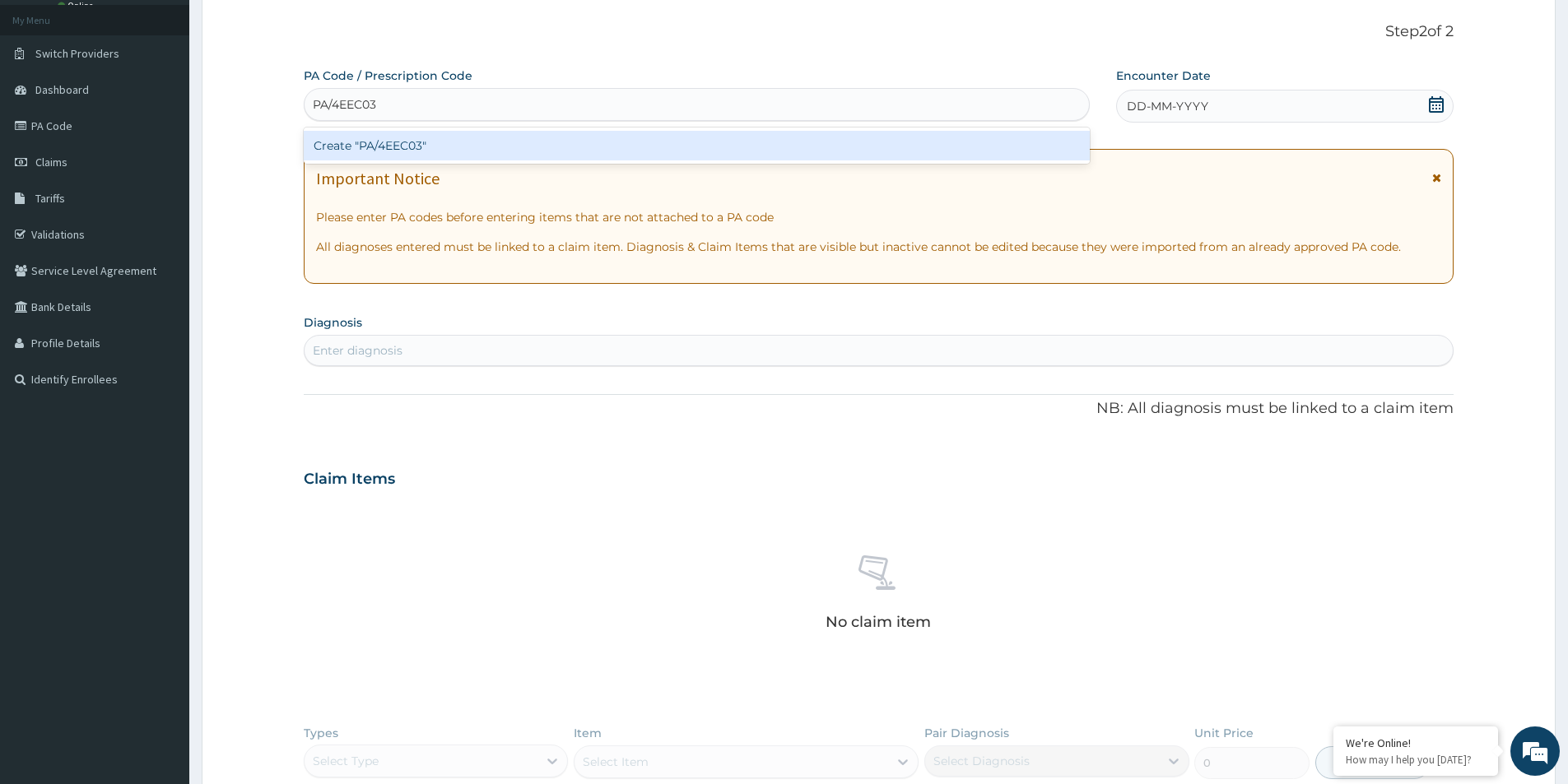
click at [438, 145] on div "Create "PA/4EEC03"" at bounding box center [696, 145] width 786 height 29
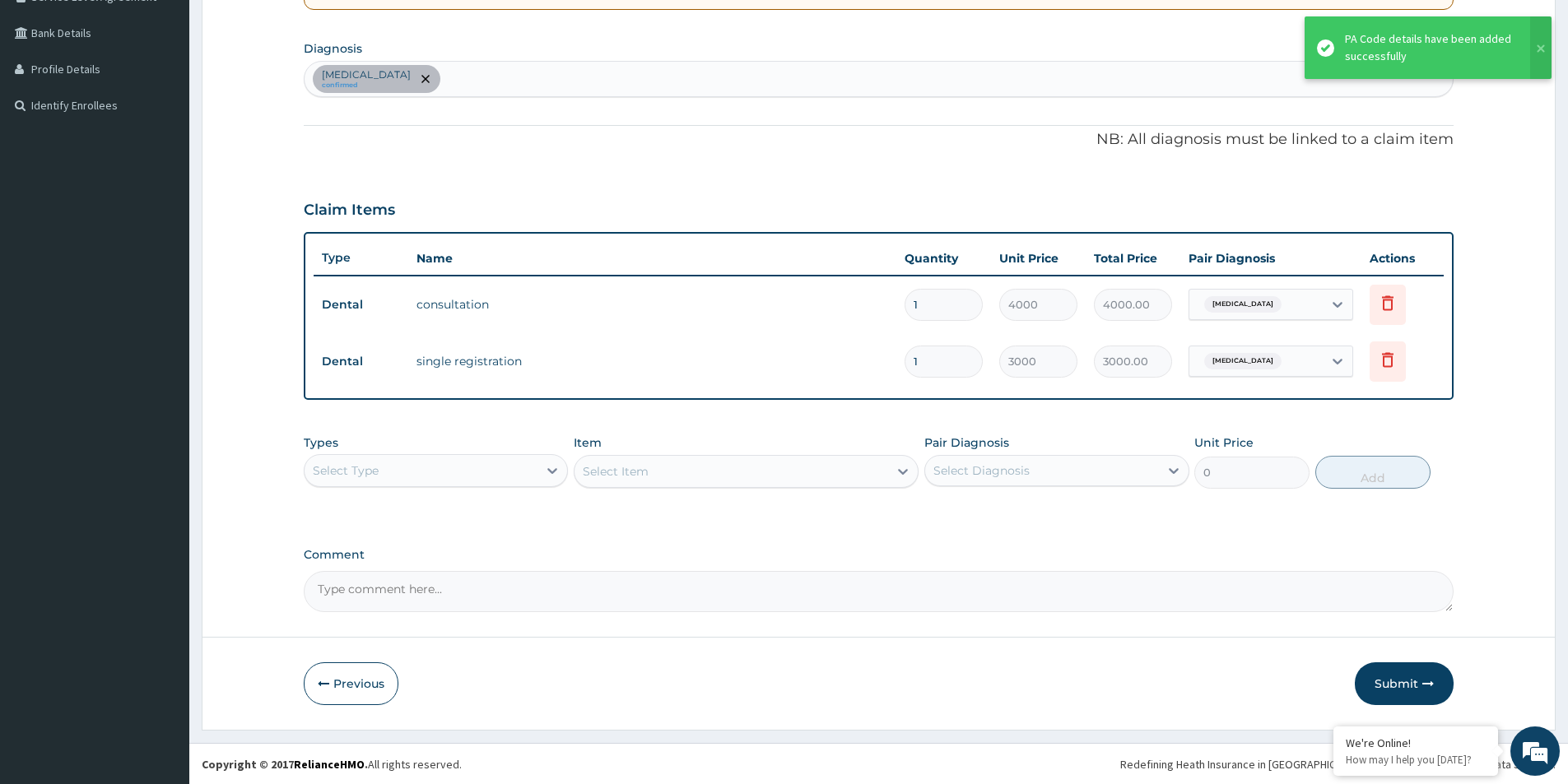
scroll to position [364, 0]
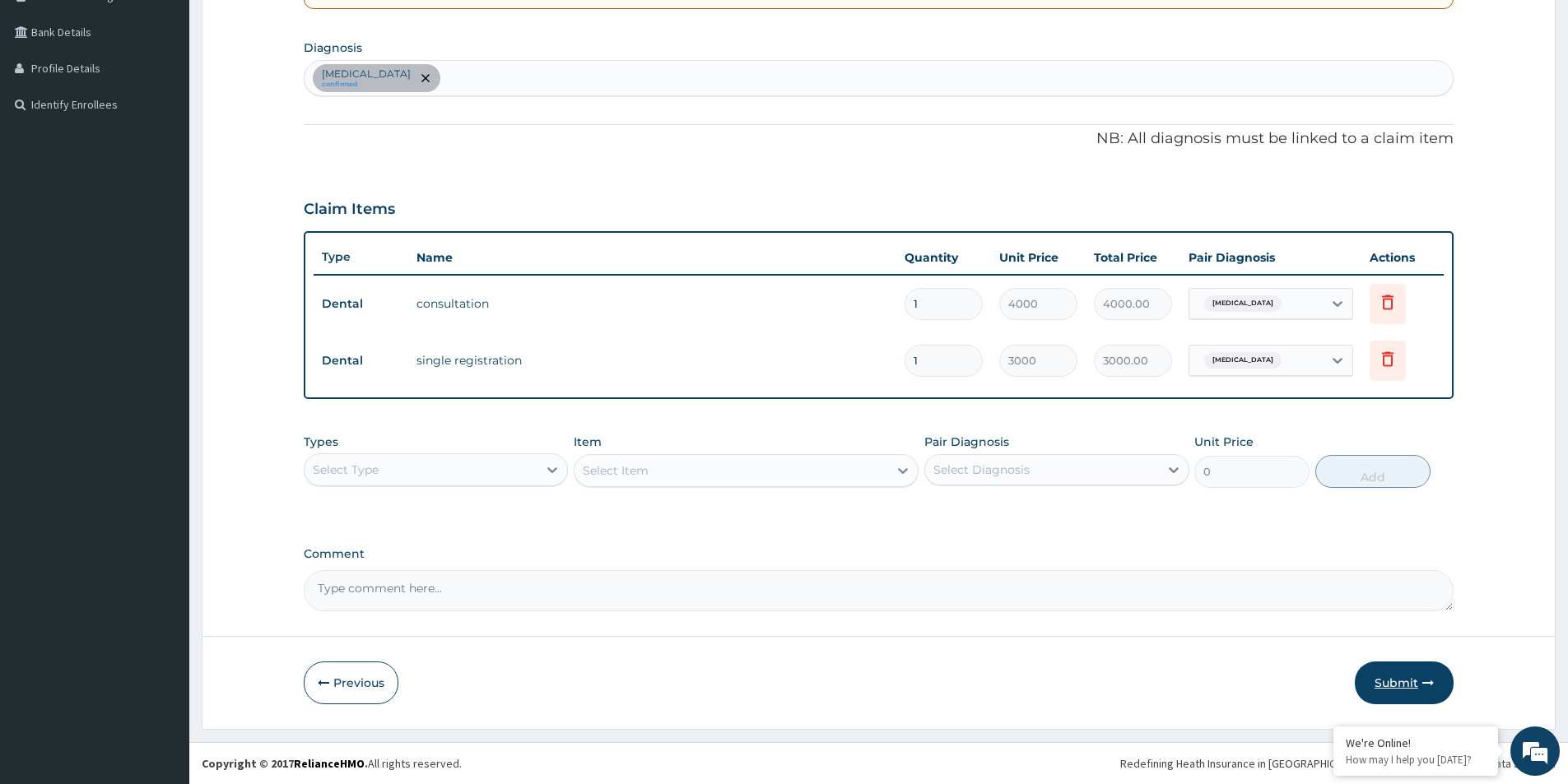
click at [1401, 678] on button "Submit" at bounding box center [1405, 683] width 99 height 43
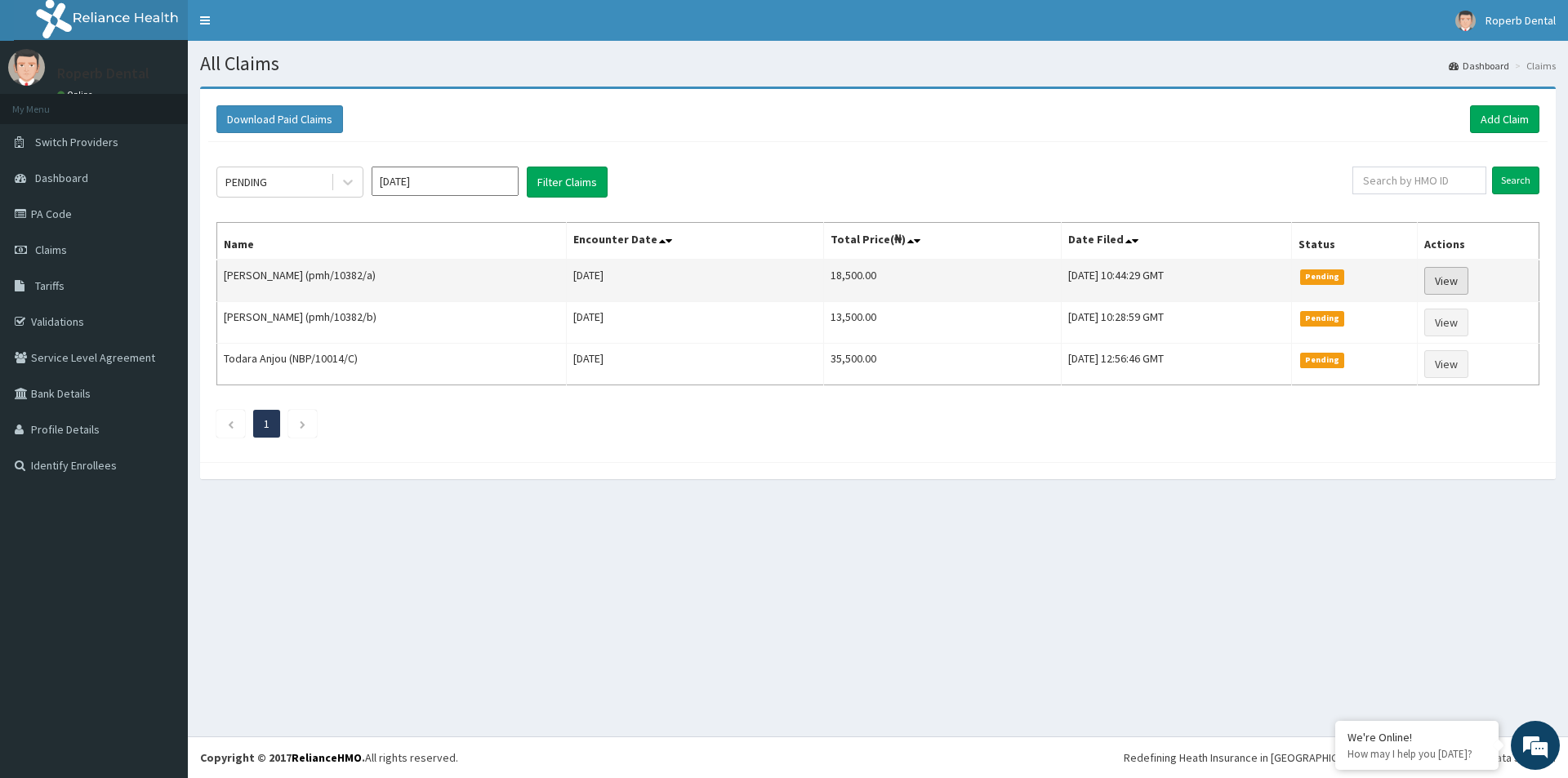
click at [1440, 278] on link "View" at bounding box center [1446, 280] width 44 height 27
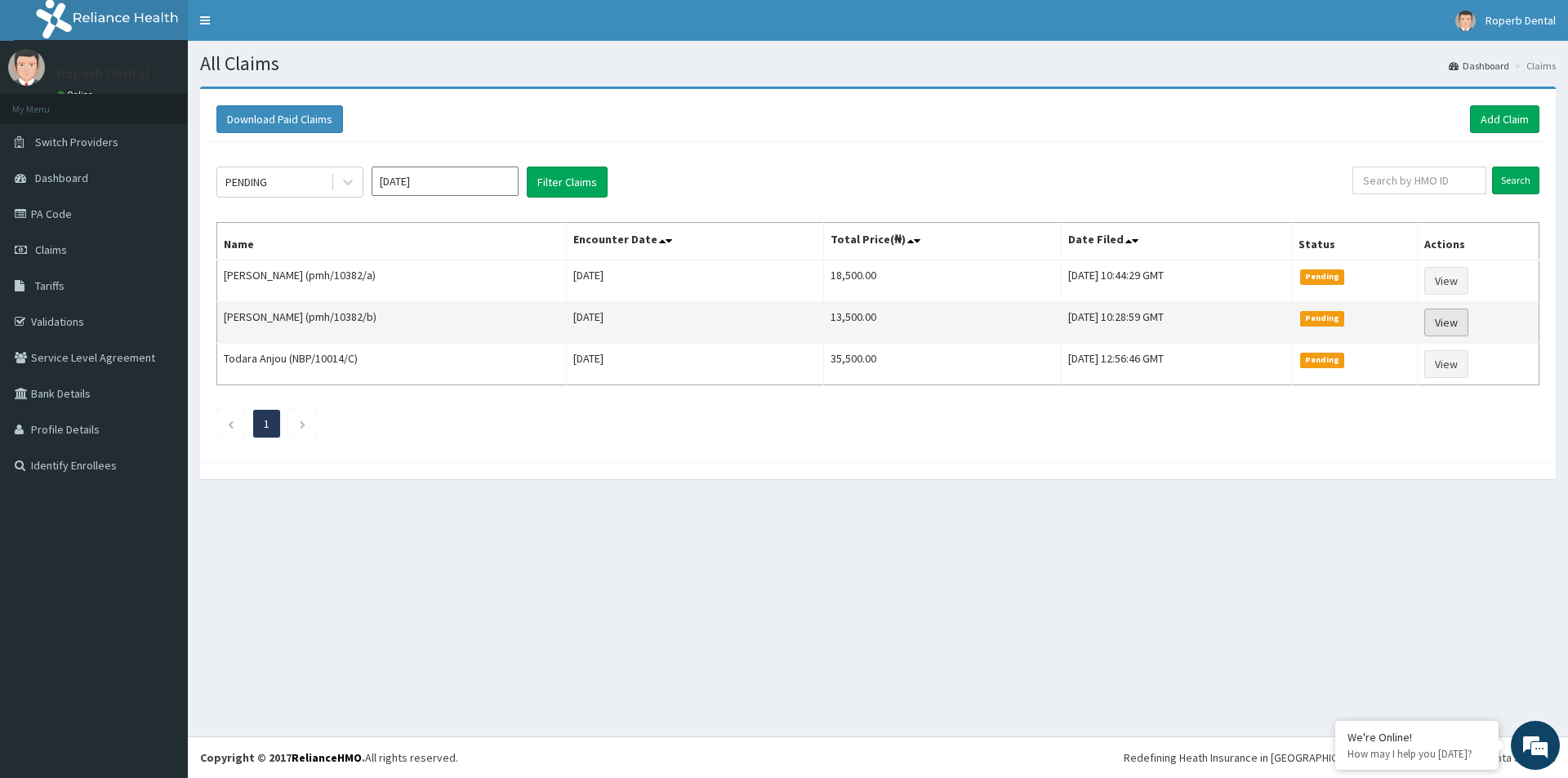
click at [1449, 321] on link "View" at bounding box center [1446, 322] width 44 height 27
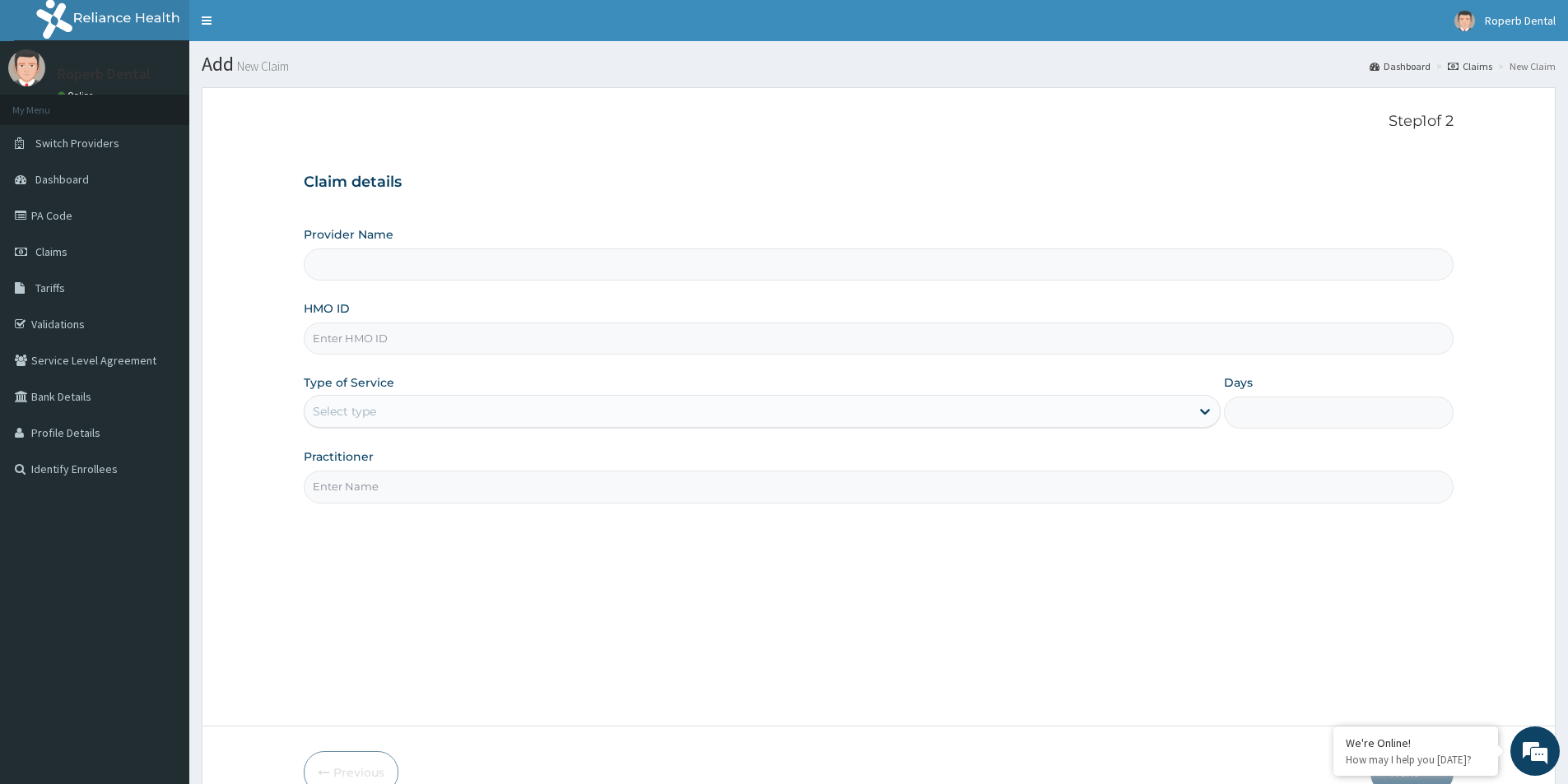
scroll to position [90, 0]
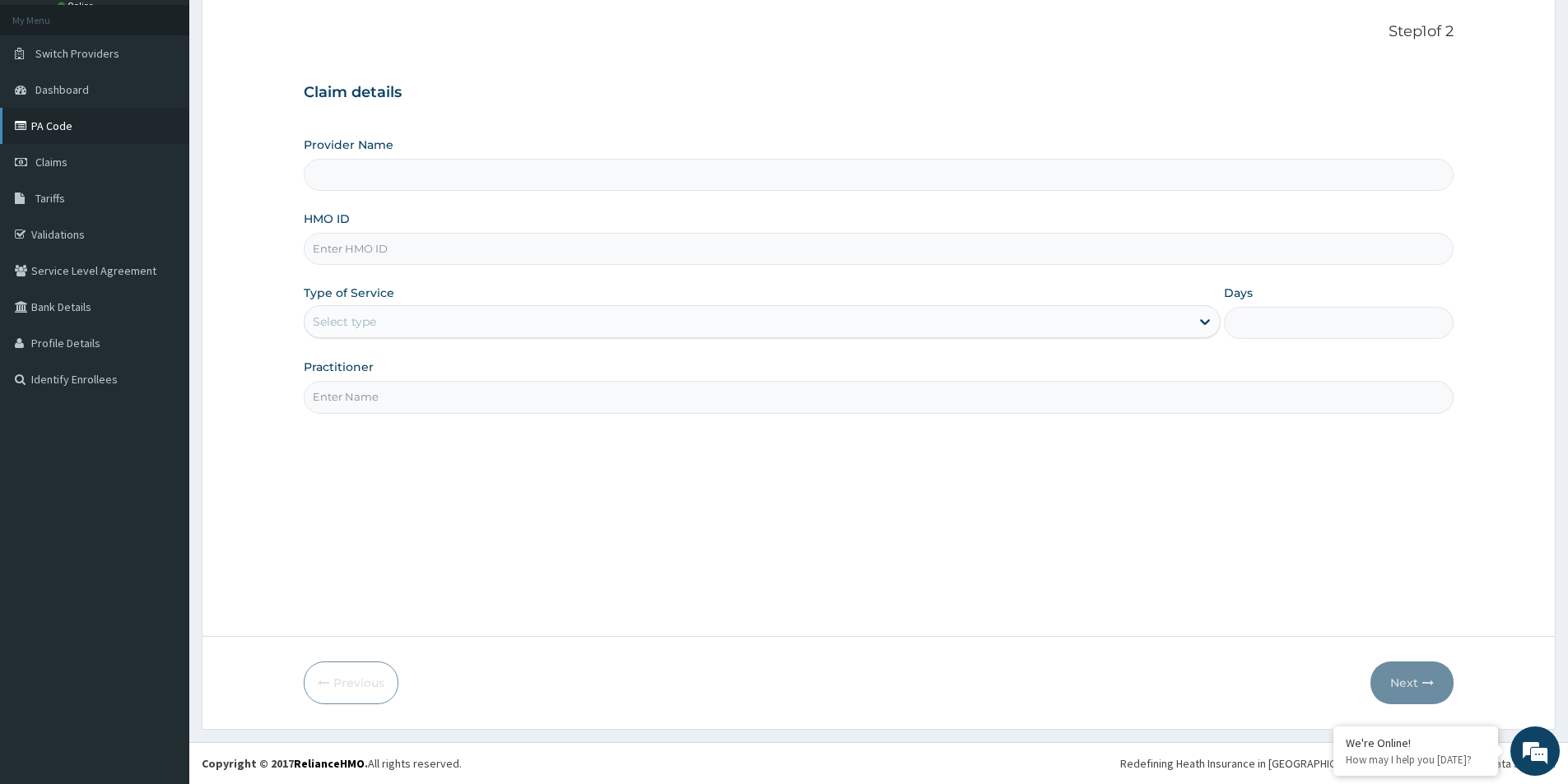
click at [66, 132] on link "PA Code" at bounding box center [95, 126] width 189 height 36
type input "Roperb Dental Clinic - Lekki"
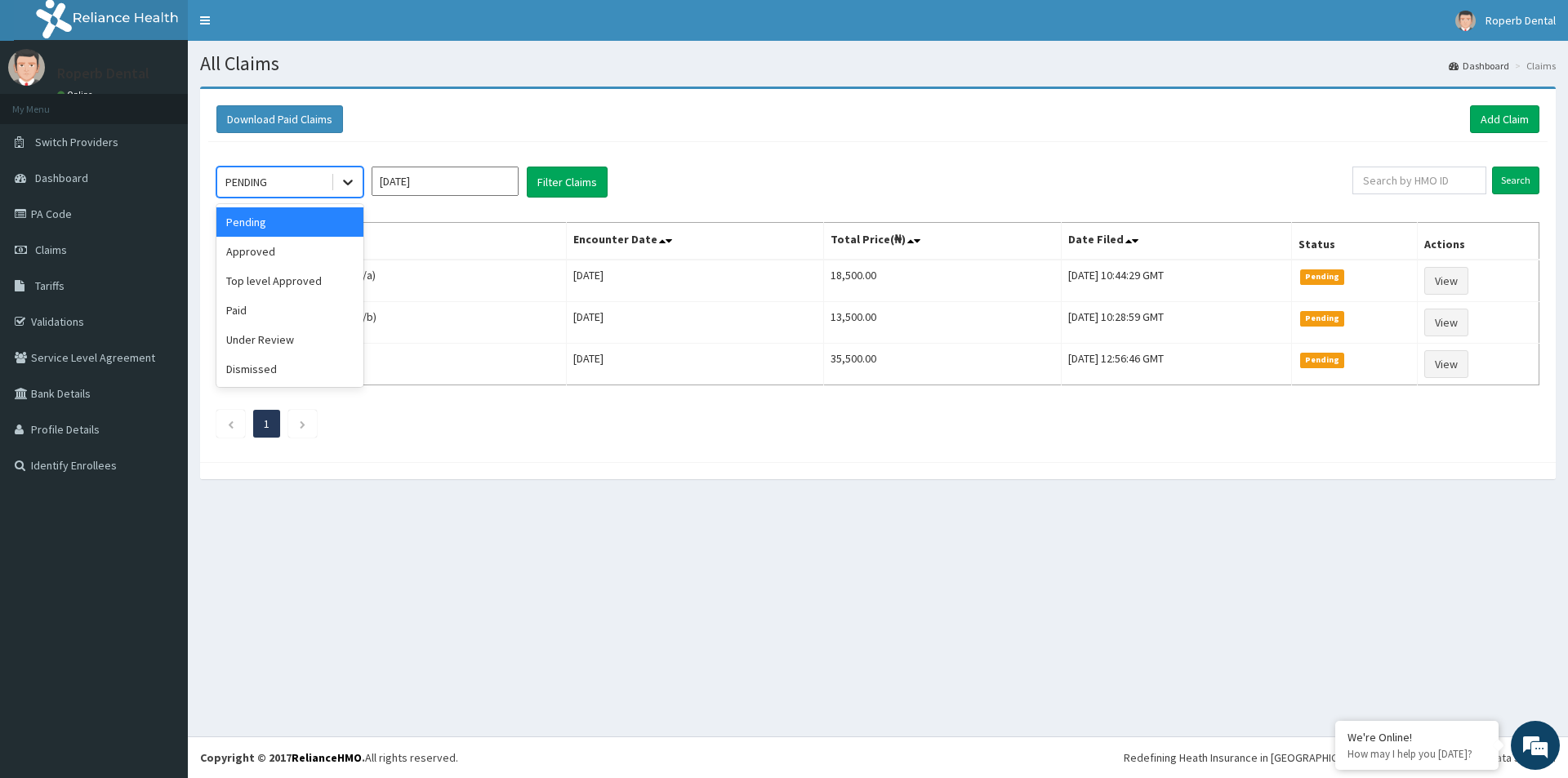
click at [348, 184] on icon at bounding box center [348, 183] width 10 height 6
click at [295, 257] on div "Approved" at bounding box center [289, 251] width 147 height 29
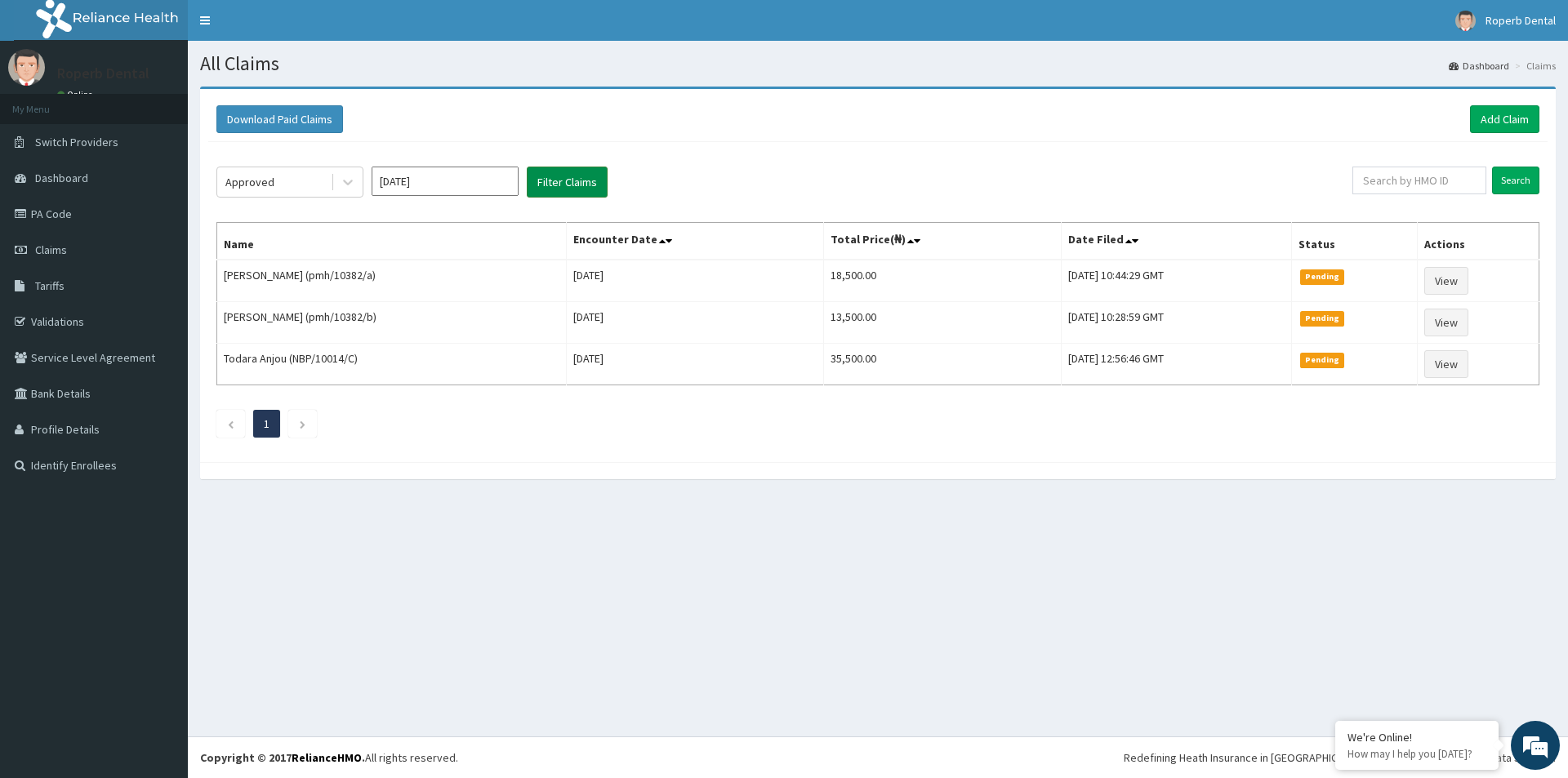
click at [578, 190] on button "Filter Claims" at bounding box center [567, 181] width 81 height 31
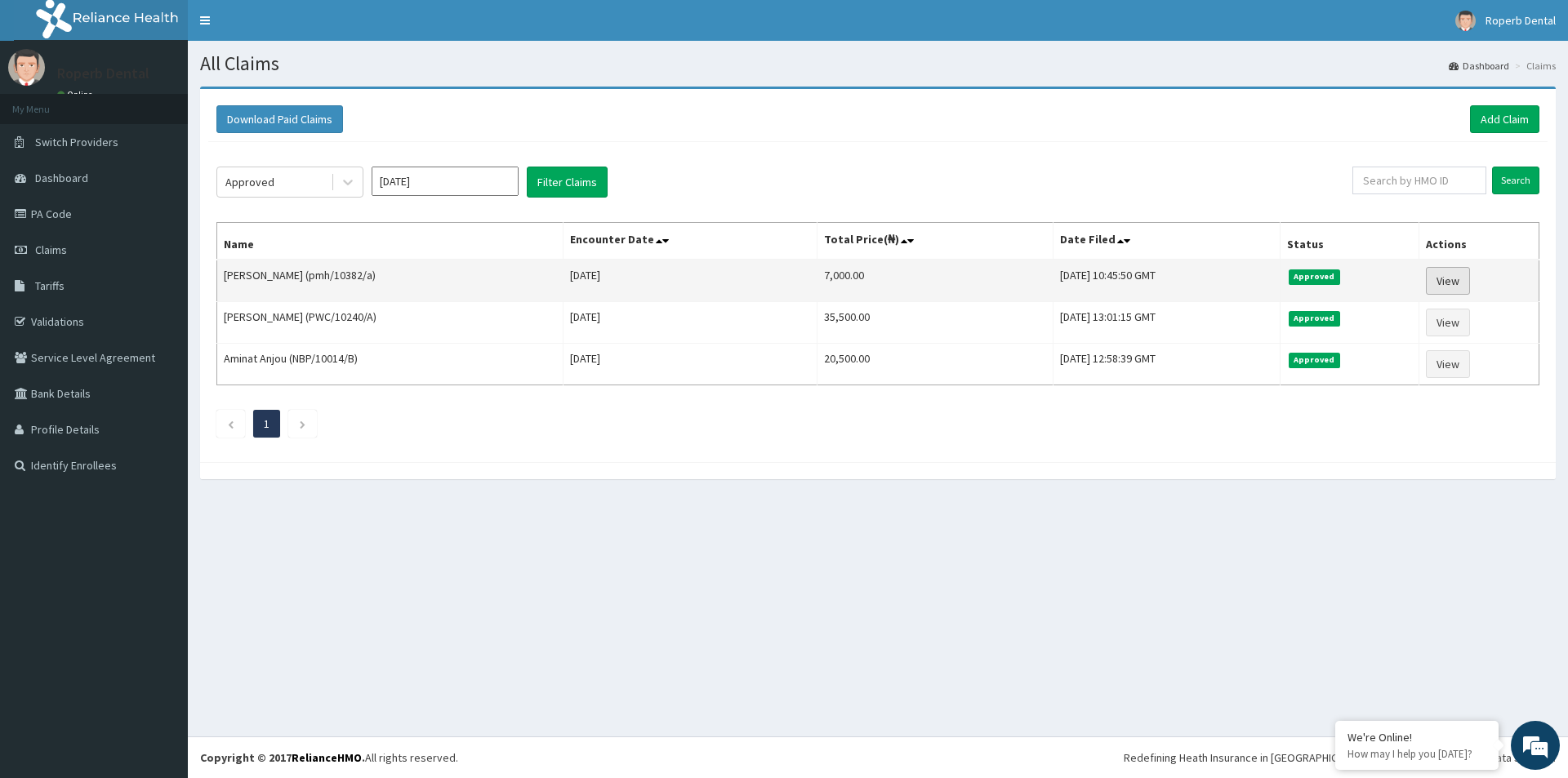
click at [1446, 281] on link "View" at bounding box center [1447, 280] width 44 height 27
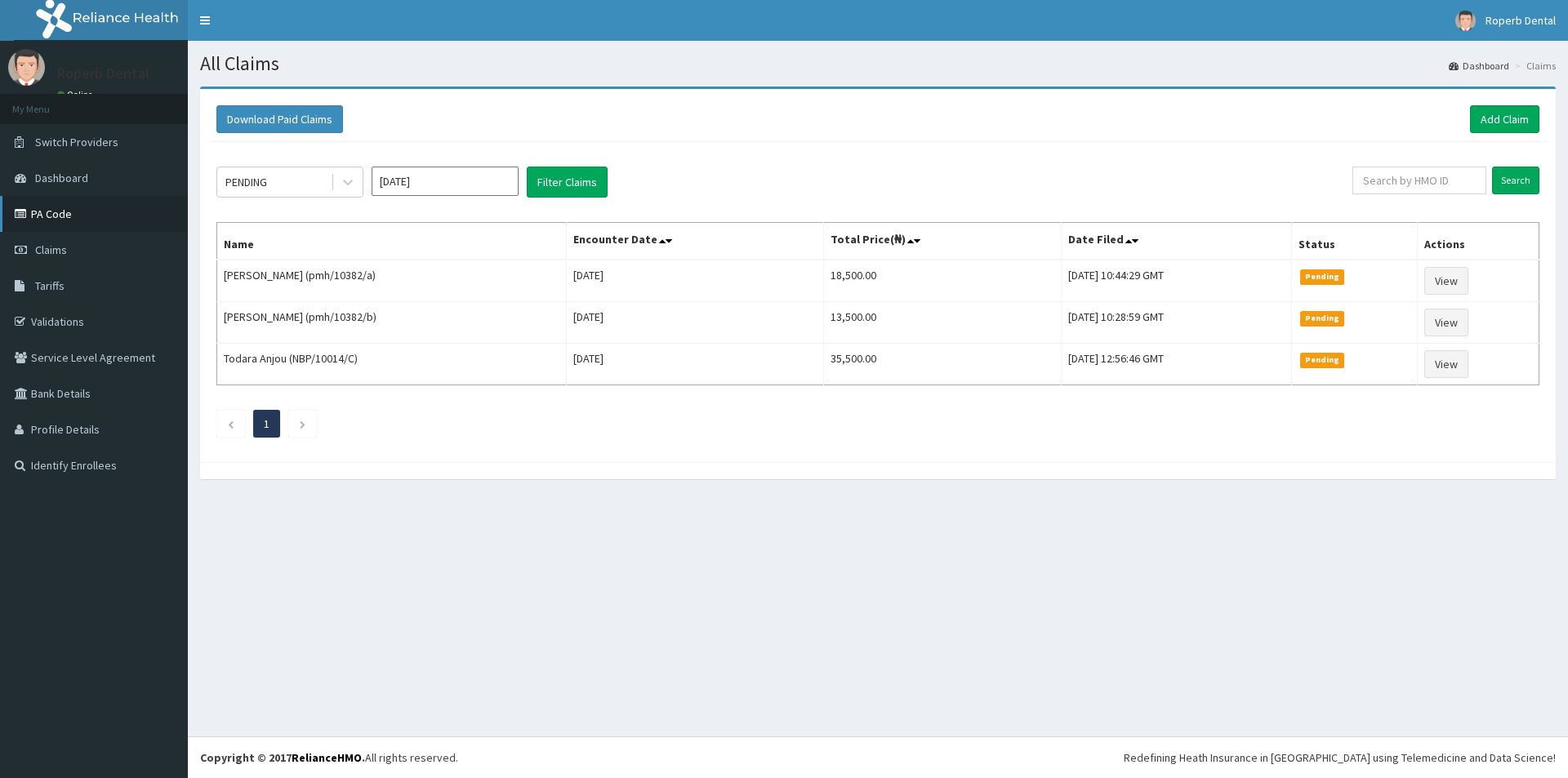
click at [55, 211] on link "PA Code" at bounding box center [94, 214] width 188 height 36
